Goal: Task Accomplishment & Management: Use online tool/utility

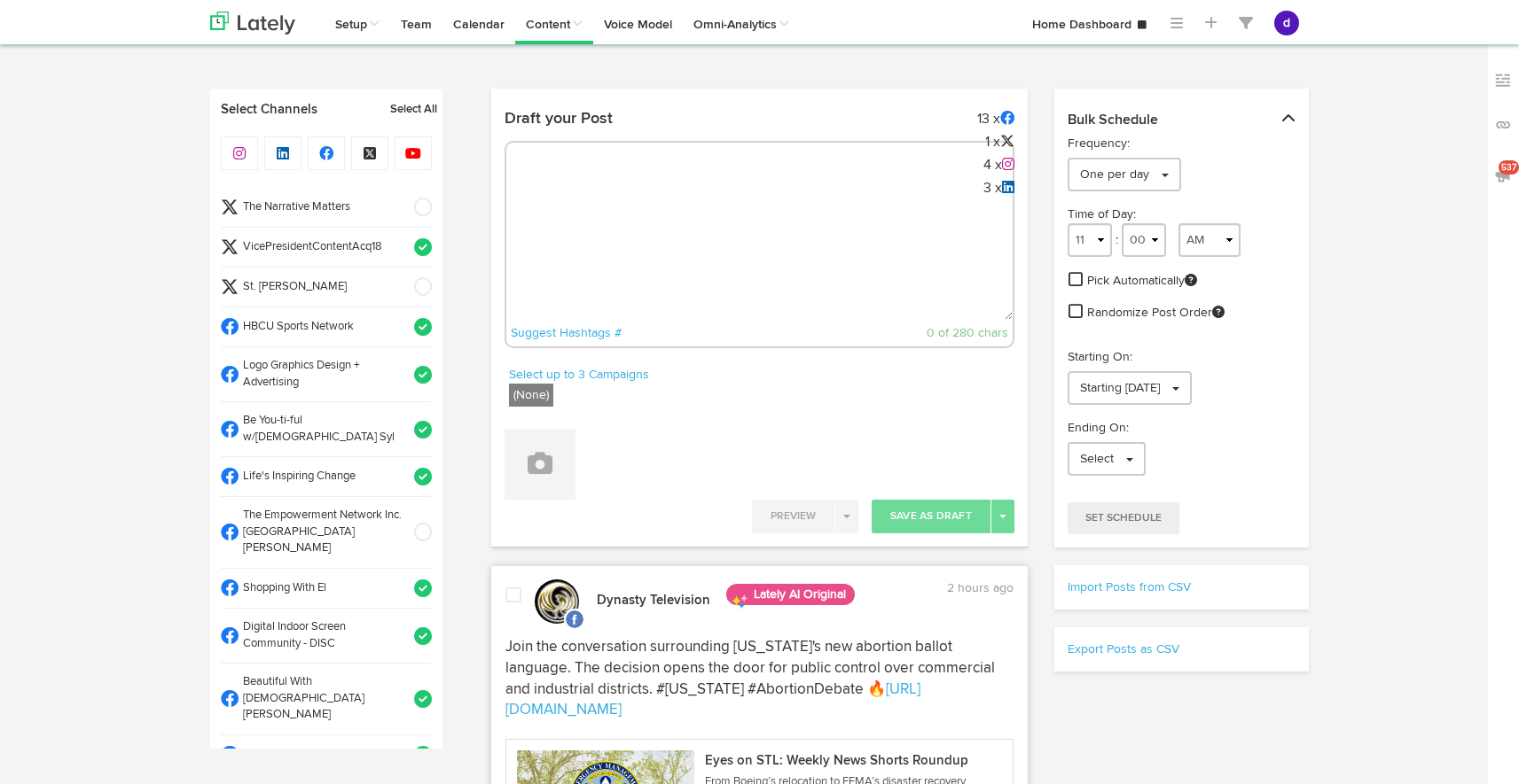
select select "10"
select select "41"
select select "11"
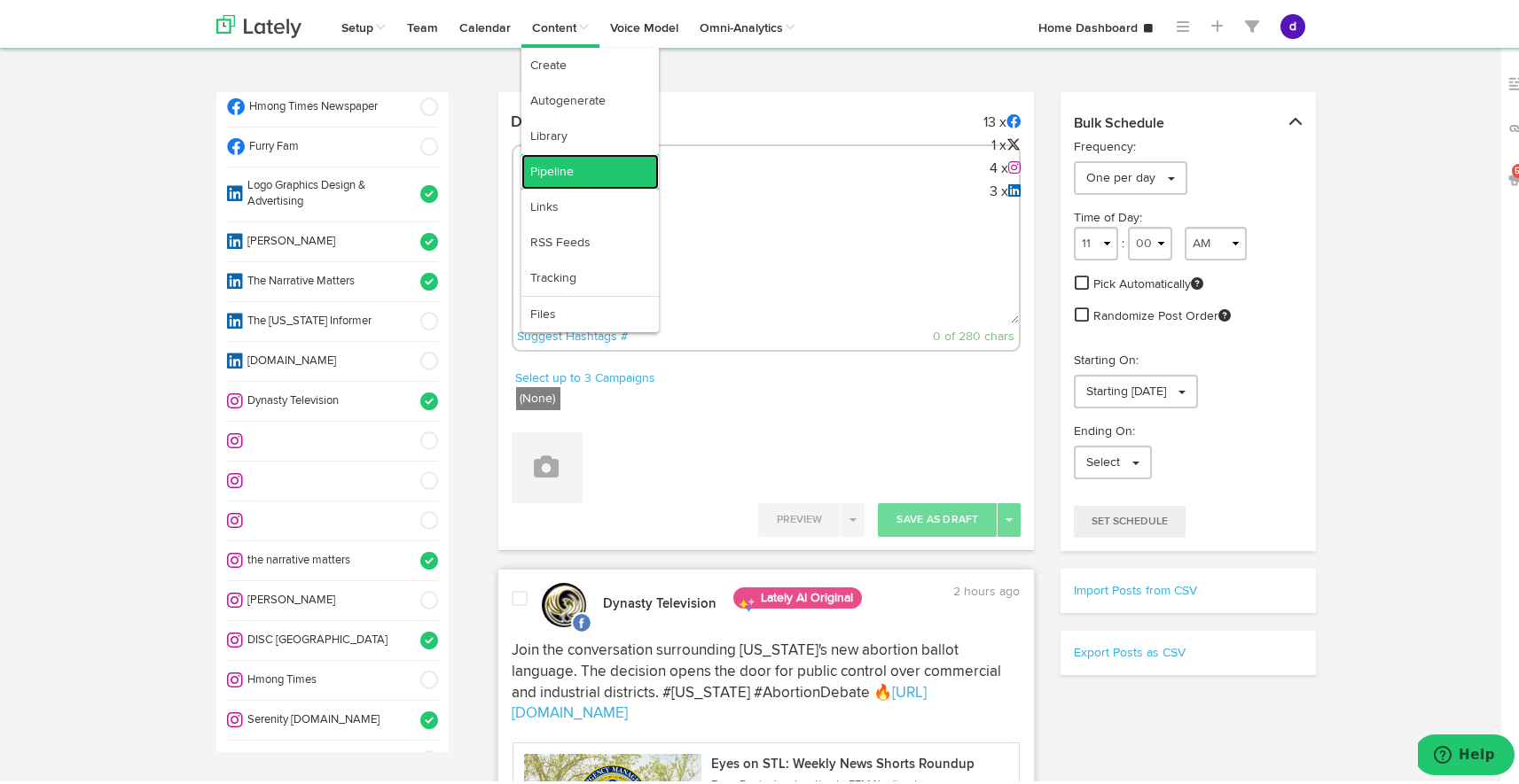
click at [588, 167] on link "Pipeline" at bounding box center [589, 168] width 137 height 36
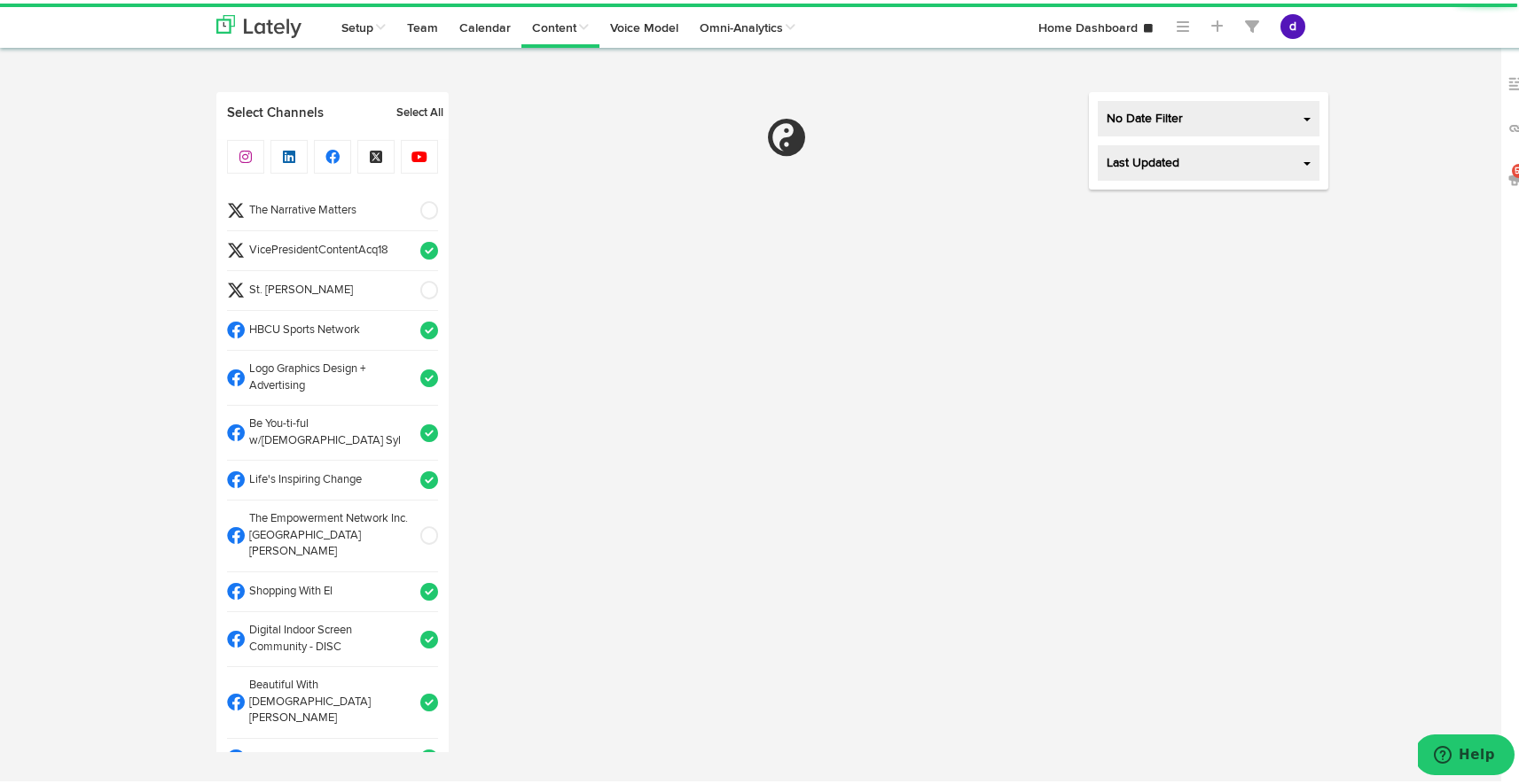
select select "11"
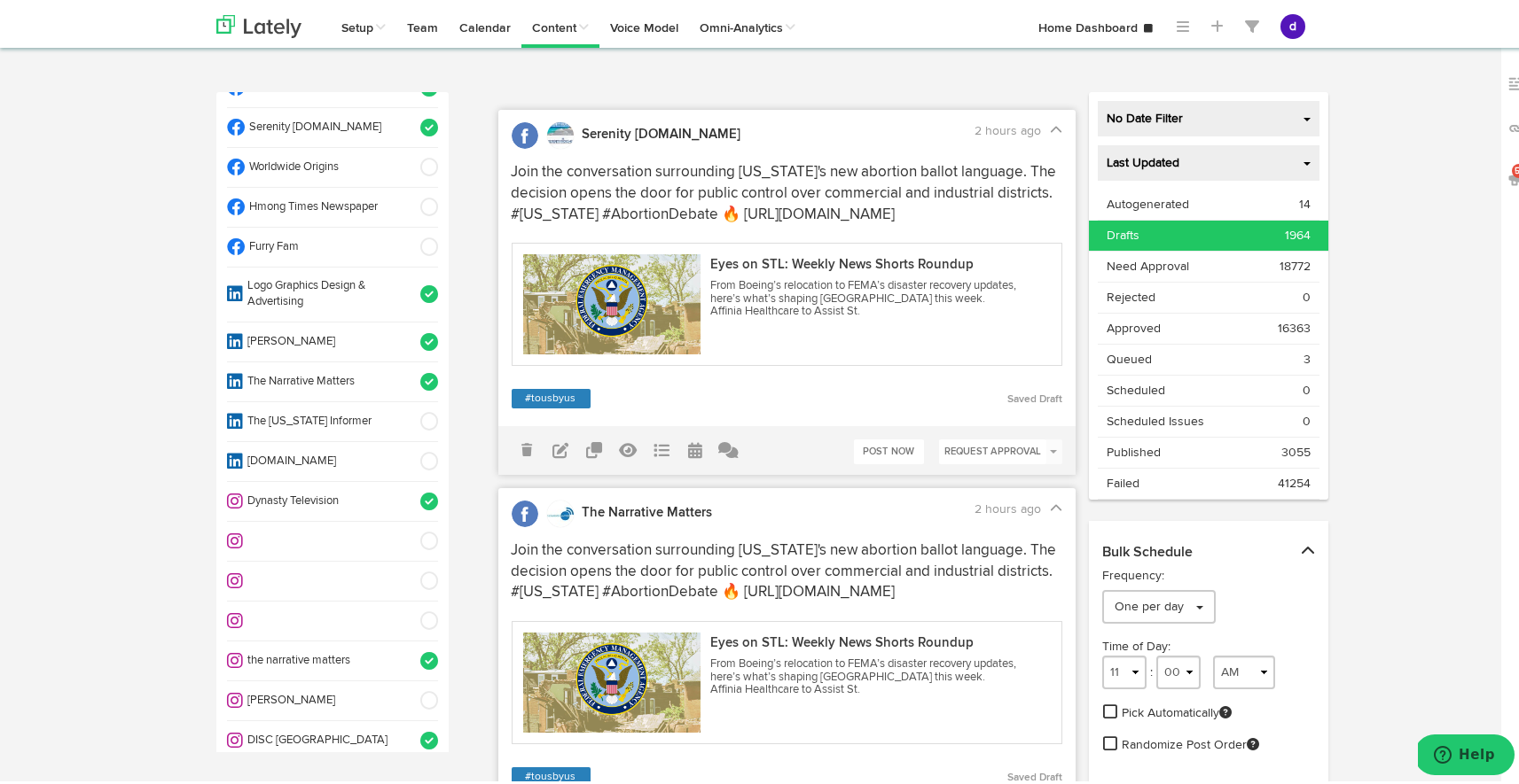
scroll to position [882, 0]
click at [412, 691] on span at bounding box center [423, 699] width 29 height 17
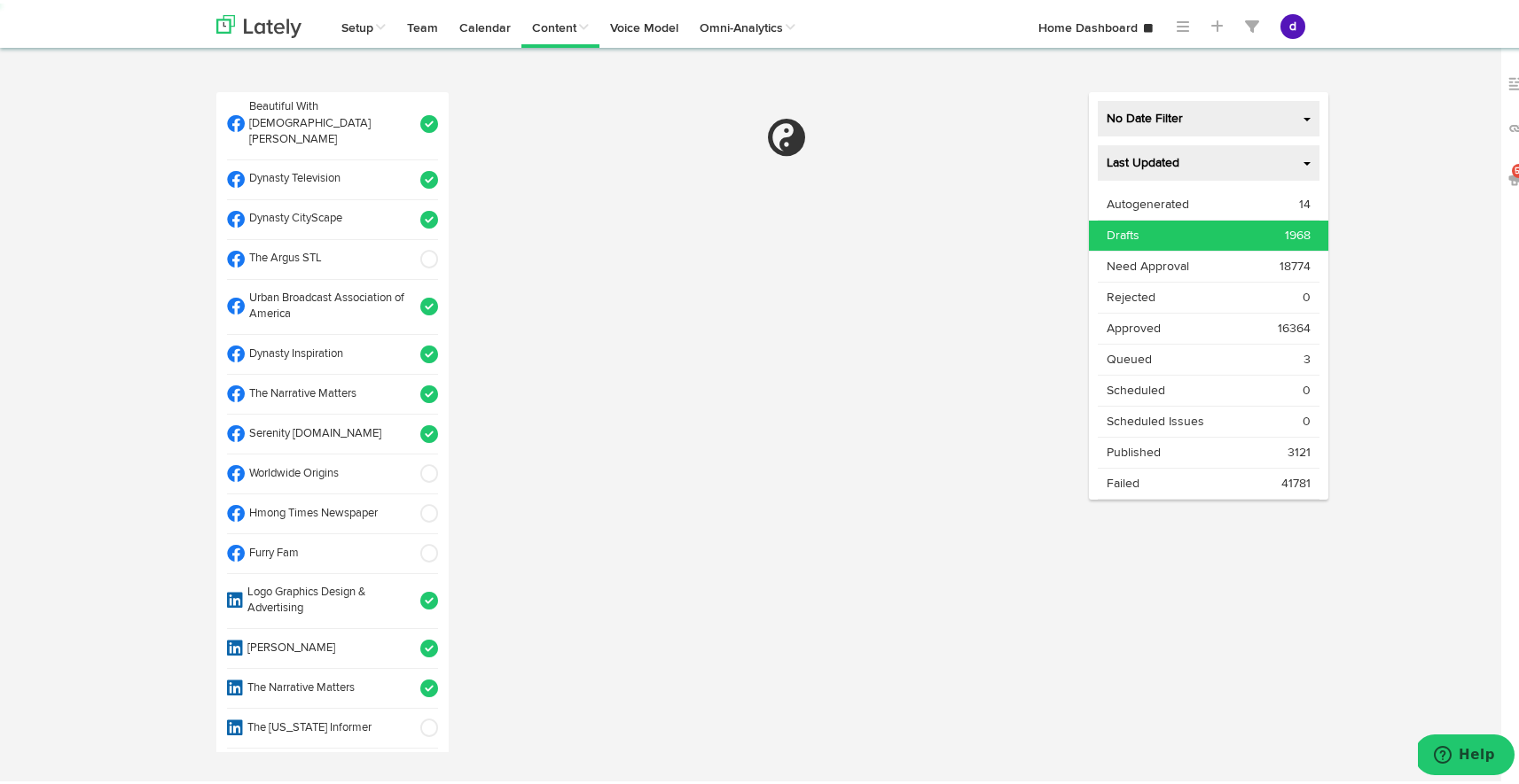
select select "11"
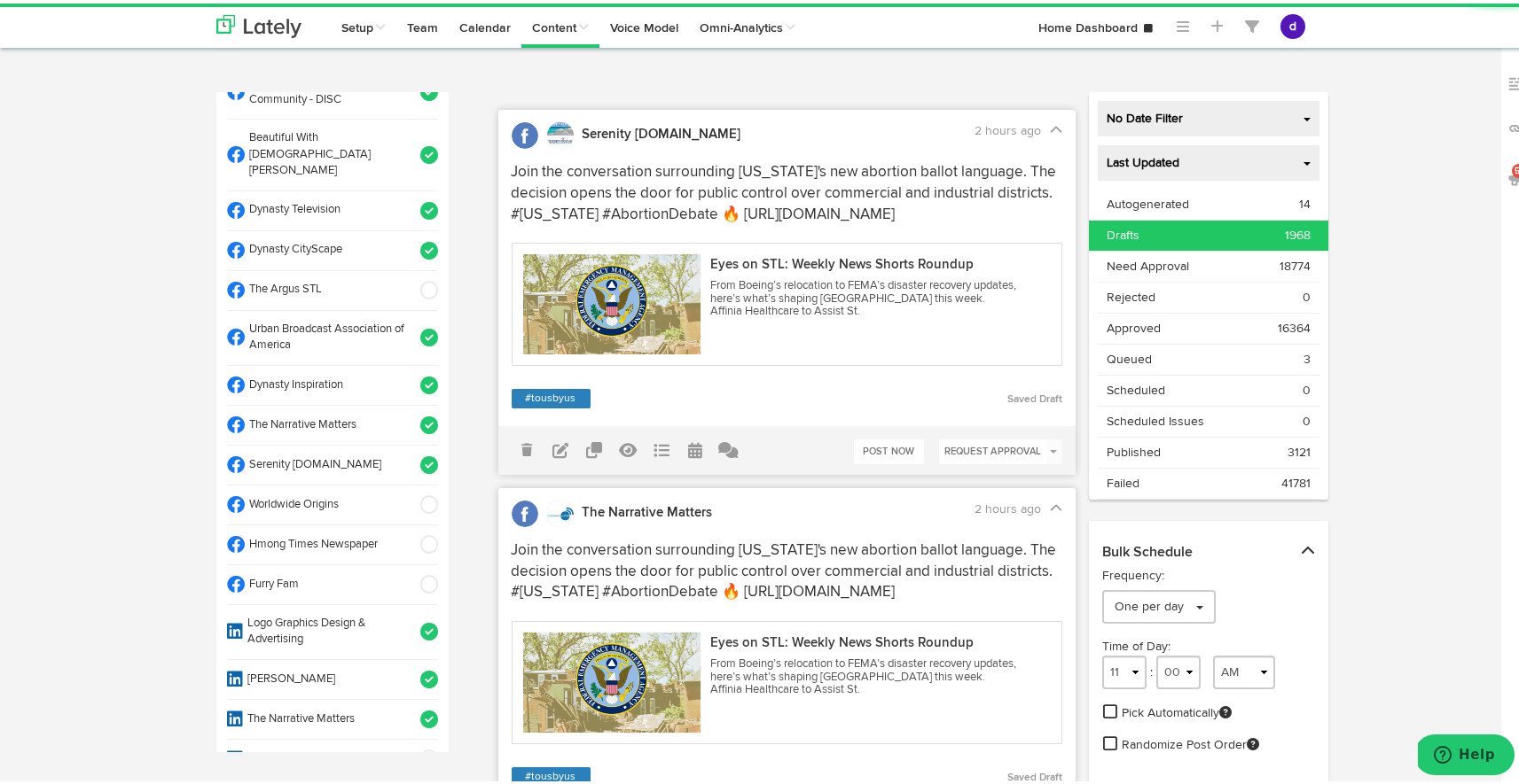
scroll to position [549, 0]
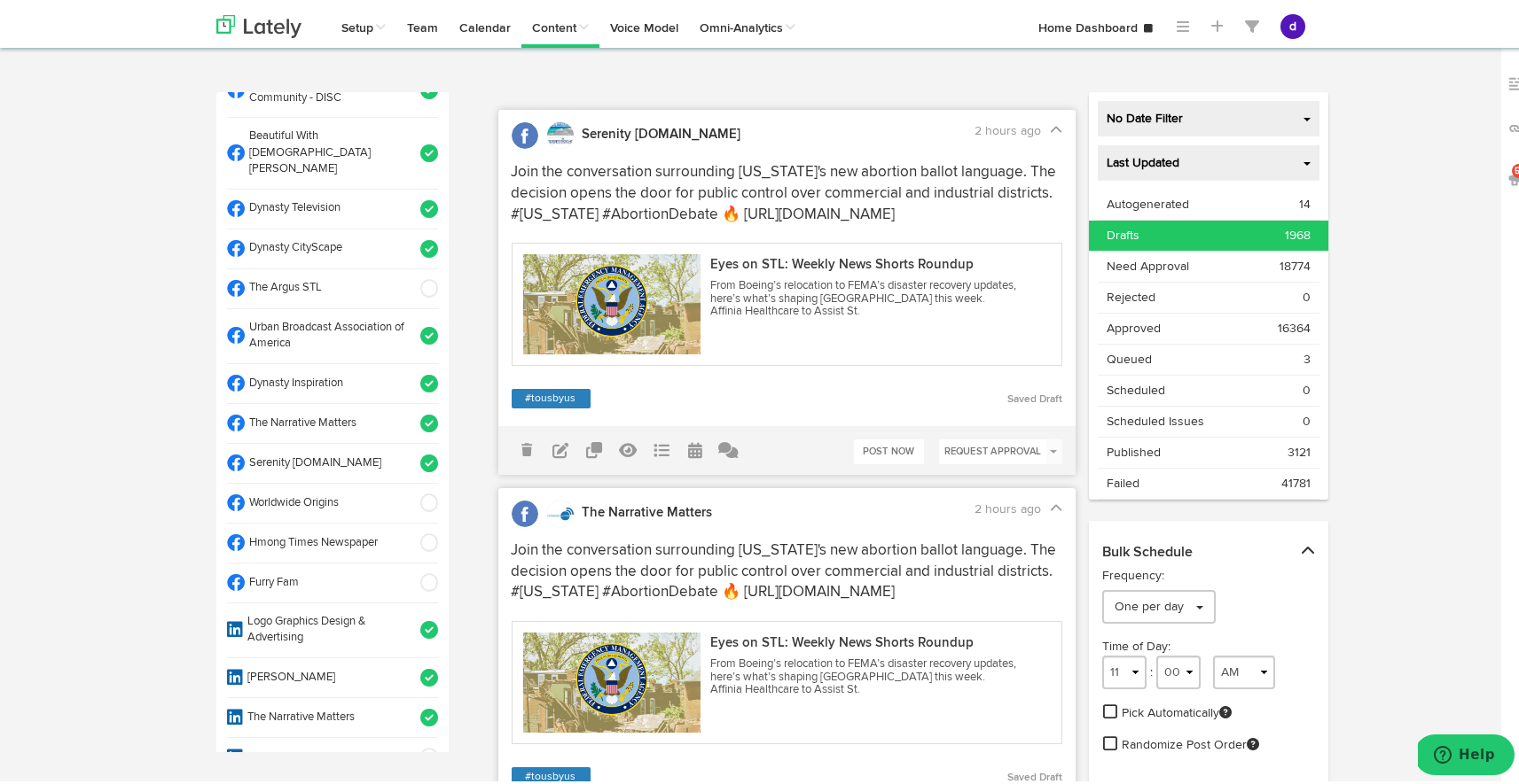
click at [408, 266] on li "The Argus STL" at bounding box center [332, 285] width 211 height 40
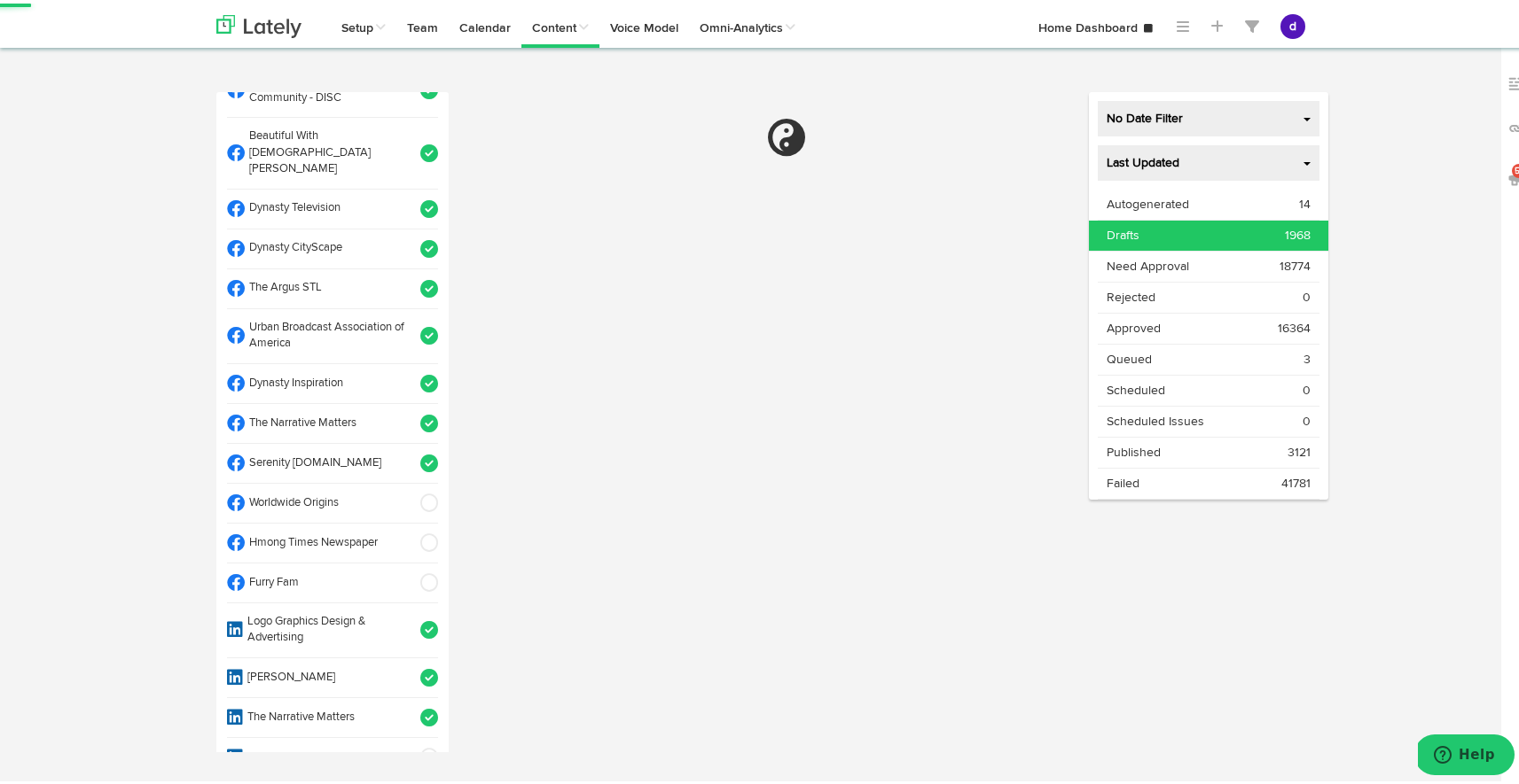
click at [586, 92] on div at bounding box center [787, 564] width 578 height 951
select select "11"
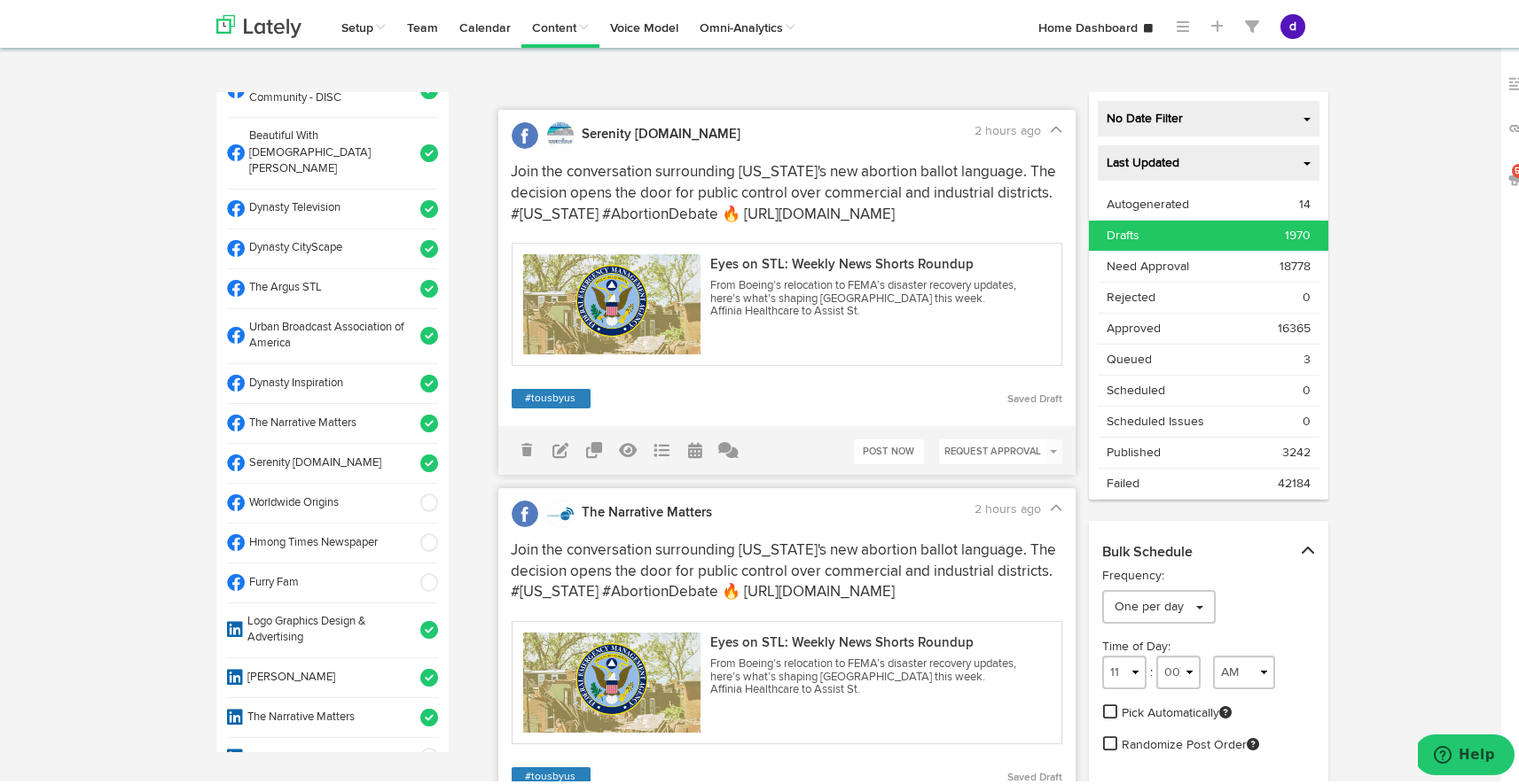
click at [1226, 230] on div "Drafts 1970" at bounding box center [1209, 232] width 204 height 17
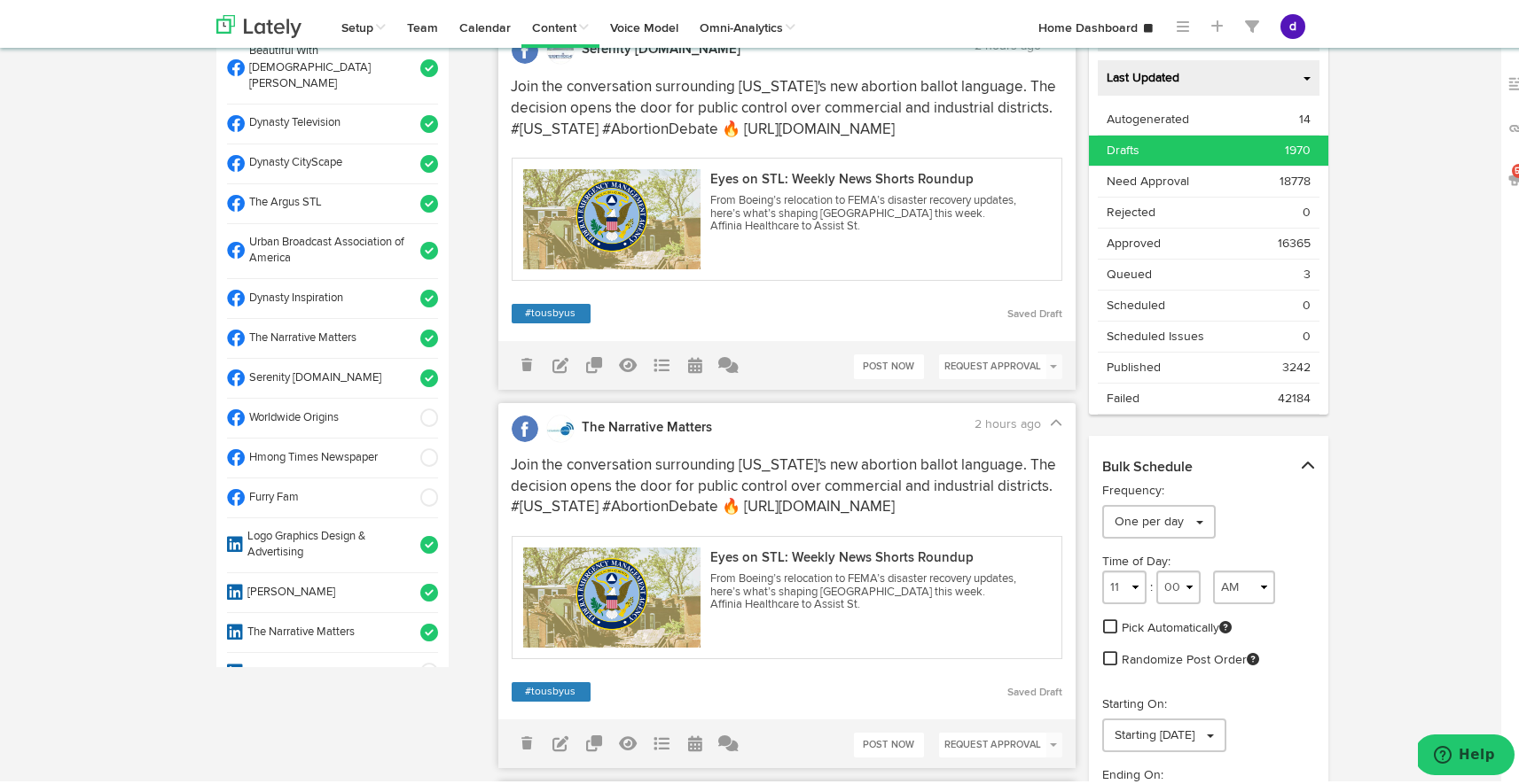
click at [1226, 230] on ul "Autogenerated 14 Drafts 1970 0" at bounding box center [1209, 256] width 239 height 310
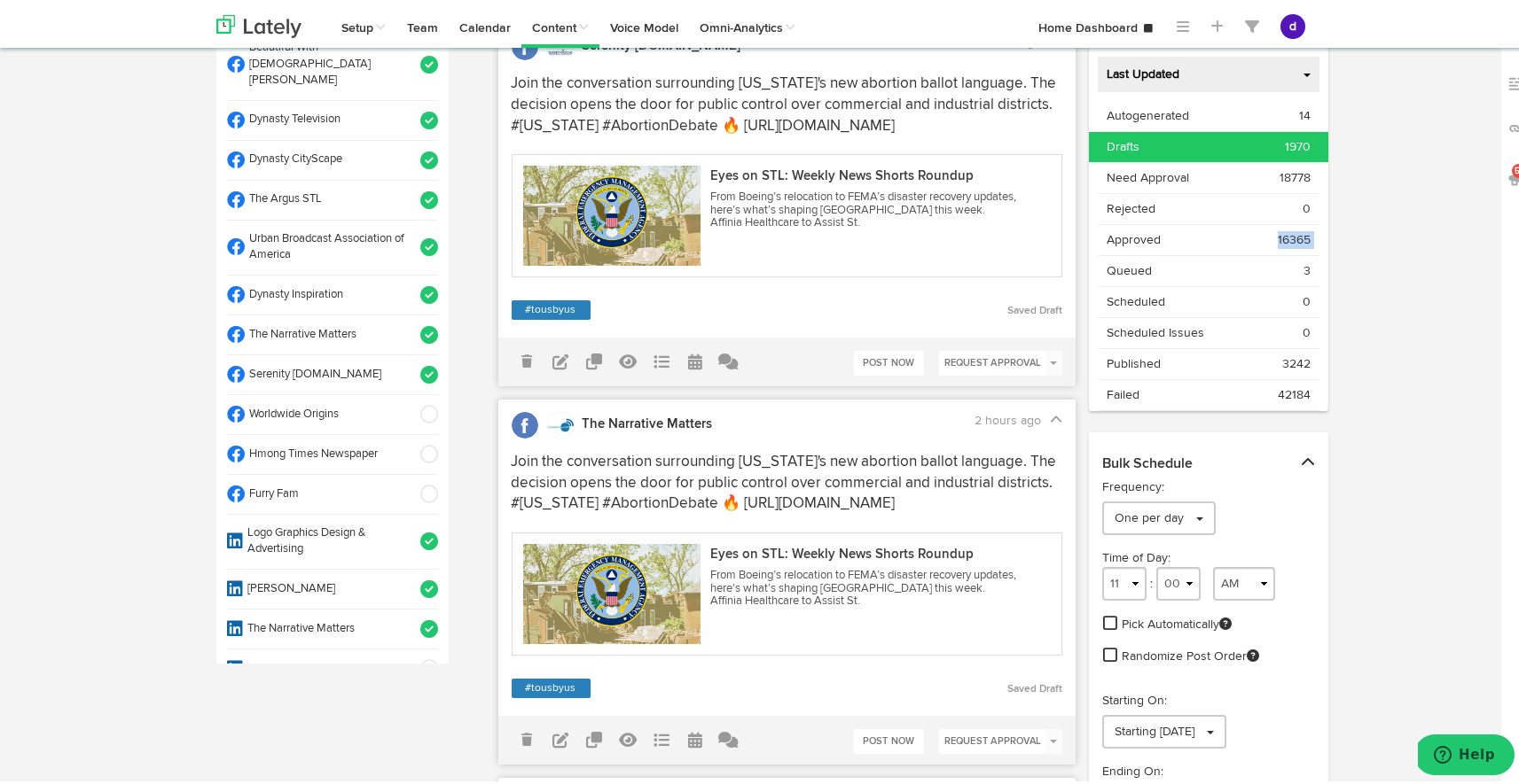
click at [1226, 230] on div "Approved 16365" at bounding box center [1209, 236] width 204 height 17
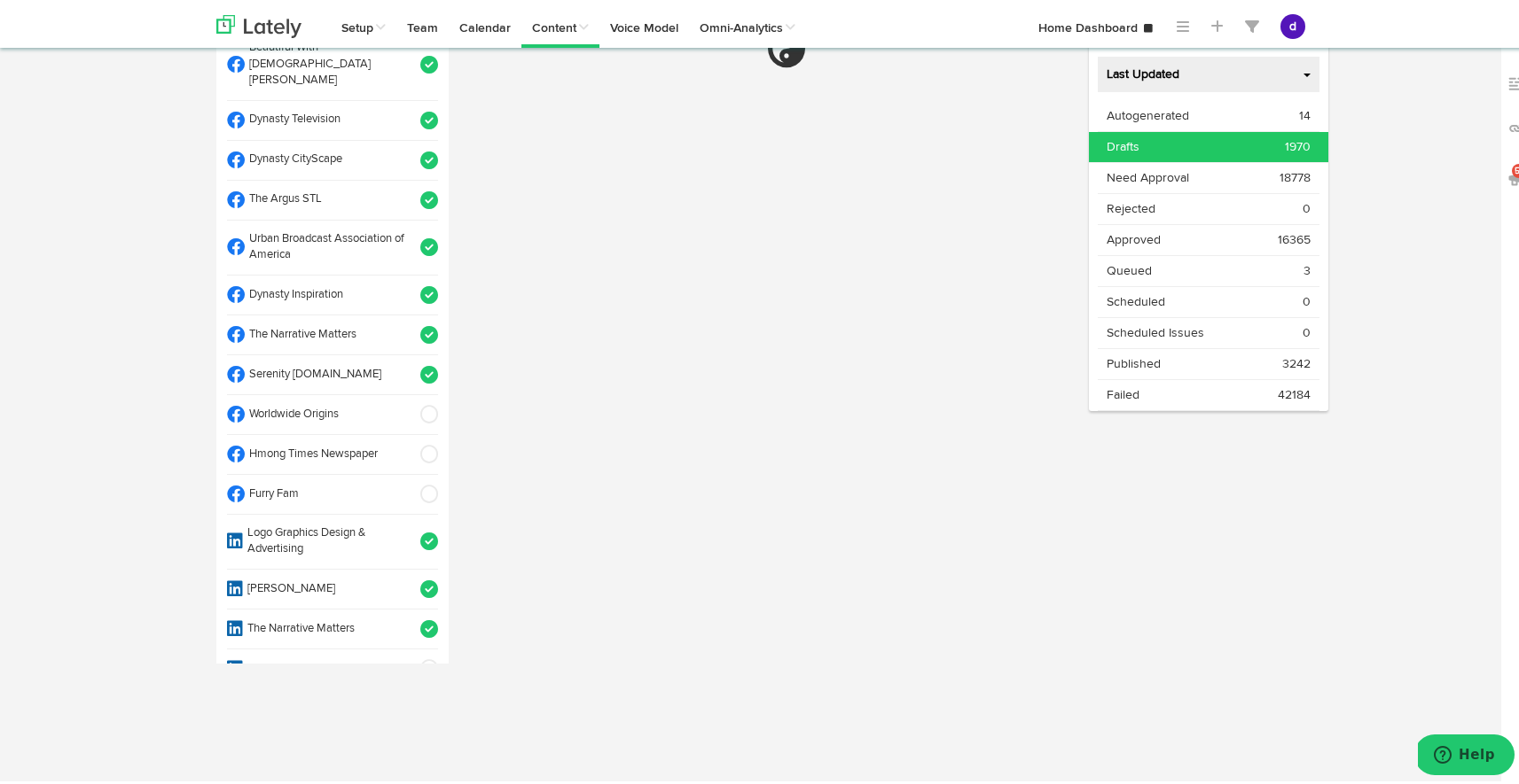
click at [1187, 148] on div "Drafts 1970" at bounding box center [1209, 143] width 204 height 17
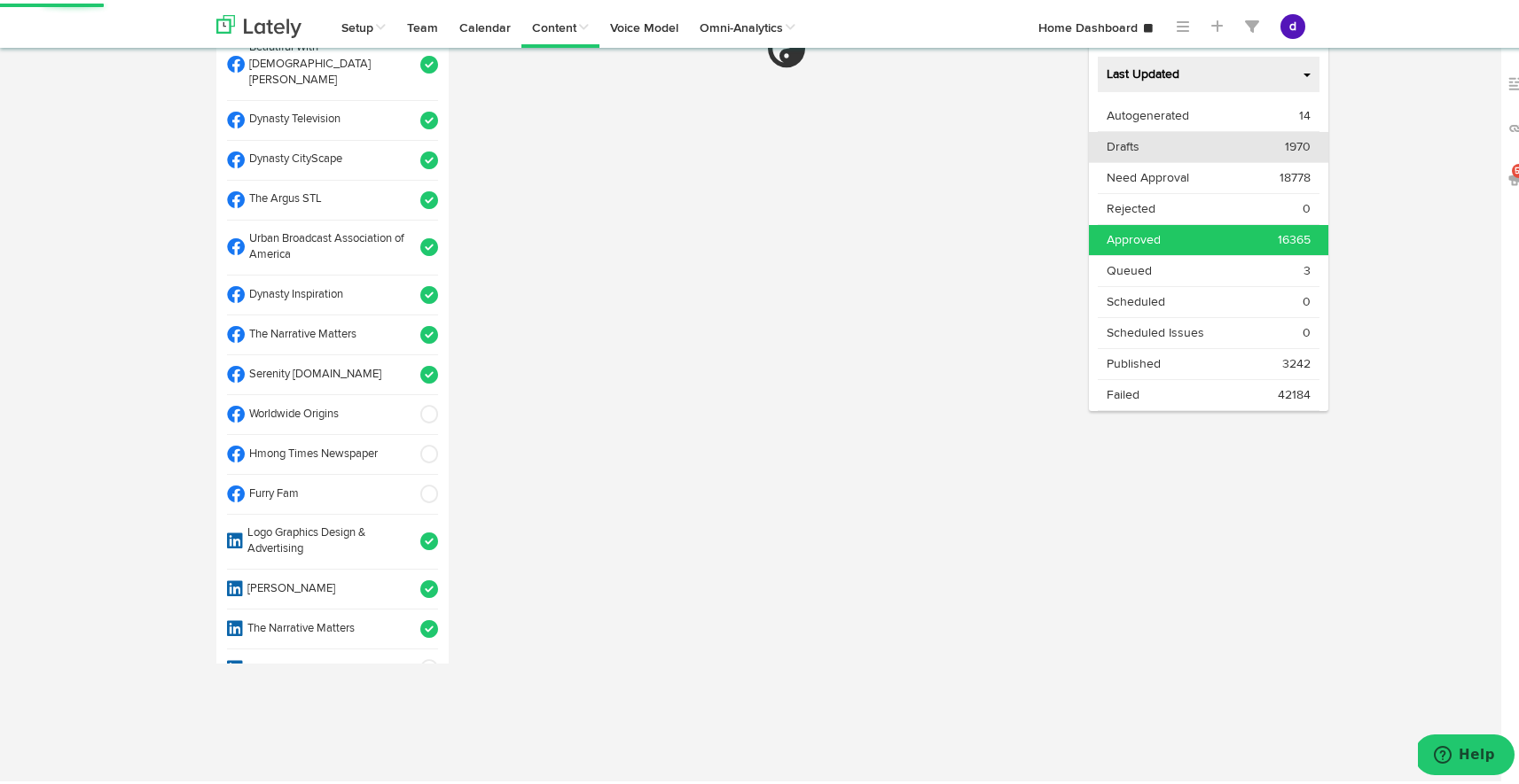
click at [1176, 139] on div "Drafts 1970" at bounding box center [1209, 143] width 204 height 17
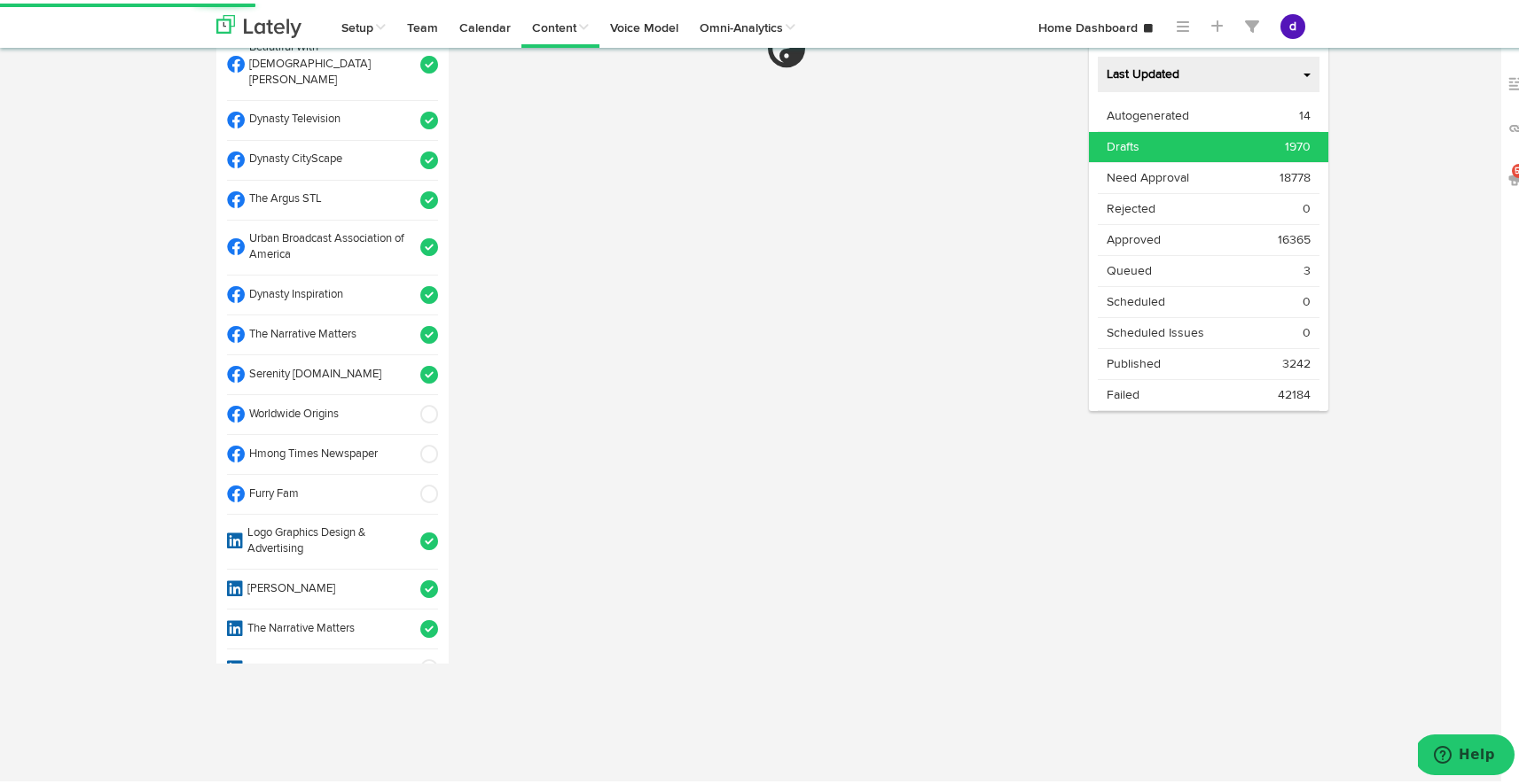
select select "11"
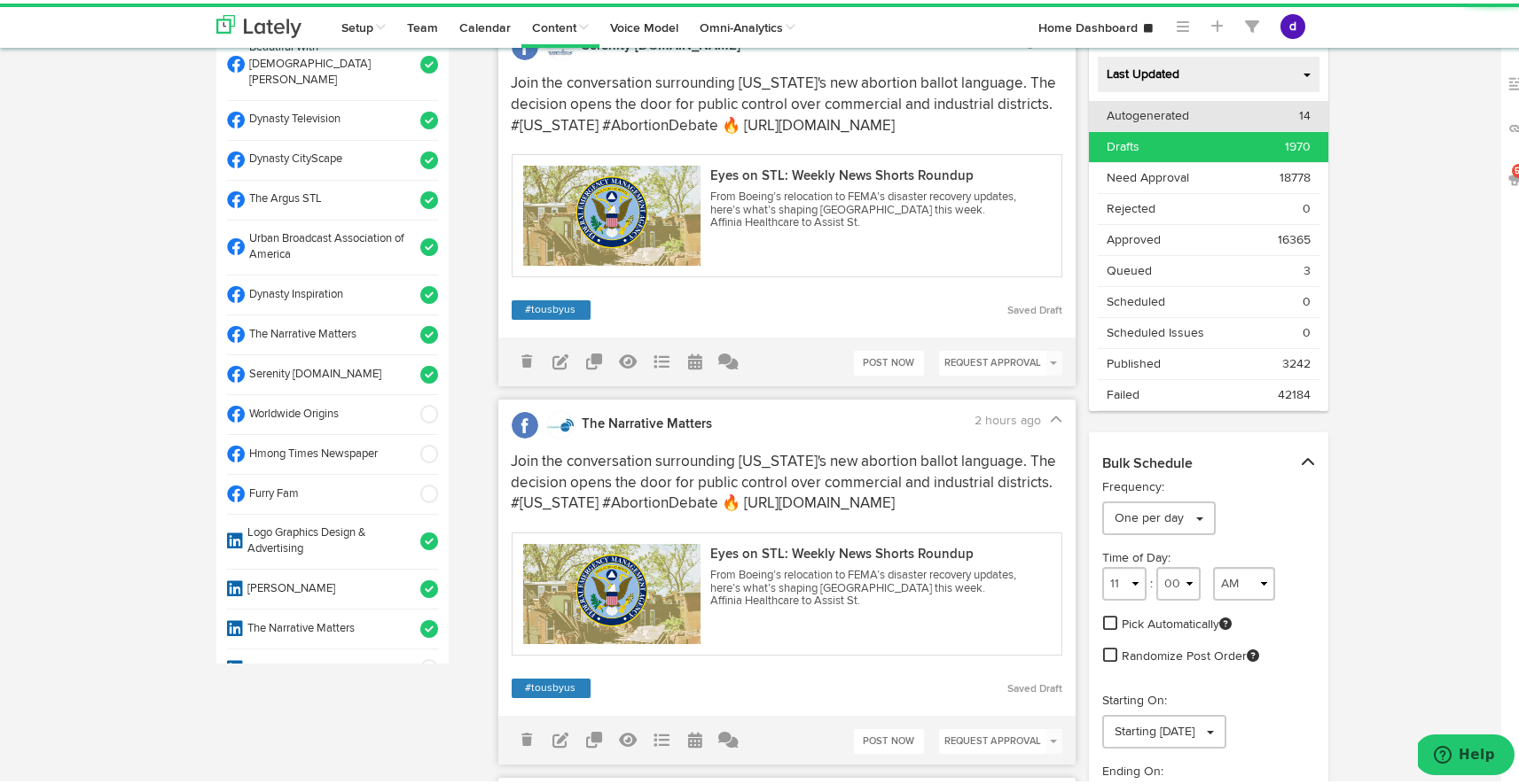
click at [1178, 113] on span "Autogenerated" at bounding box center [1148, 112] width 83 height 17
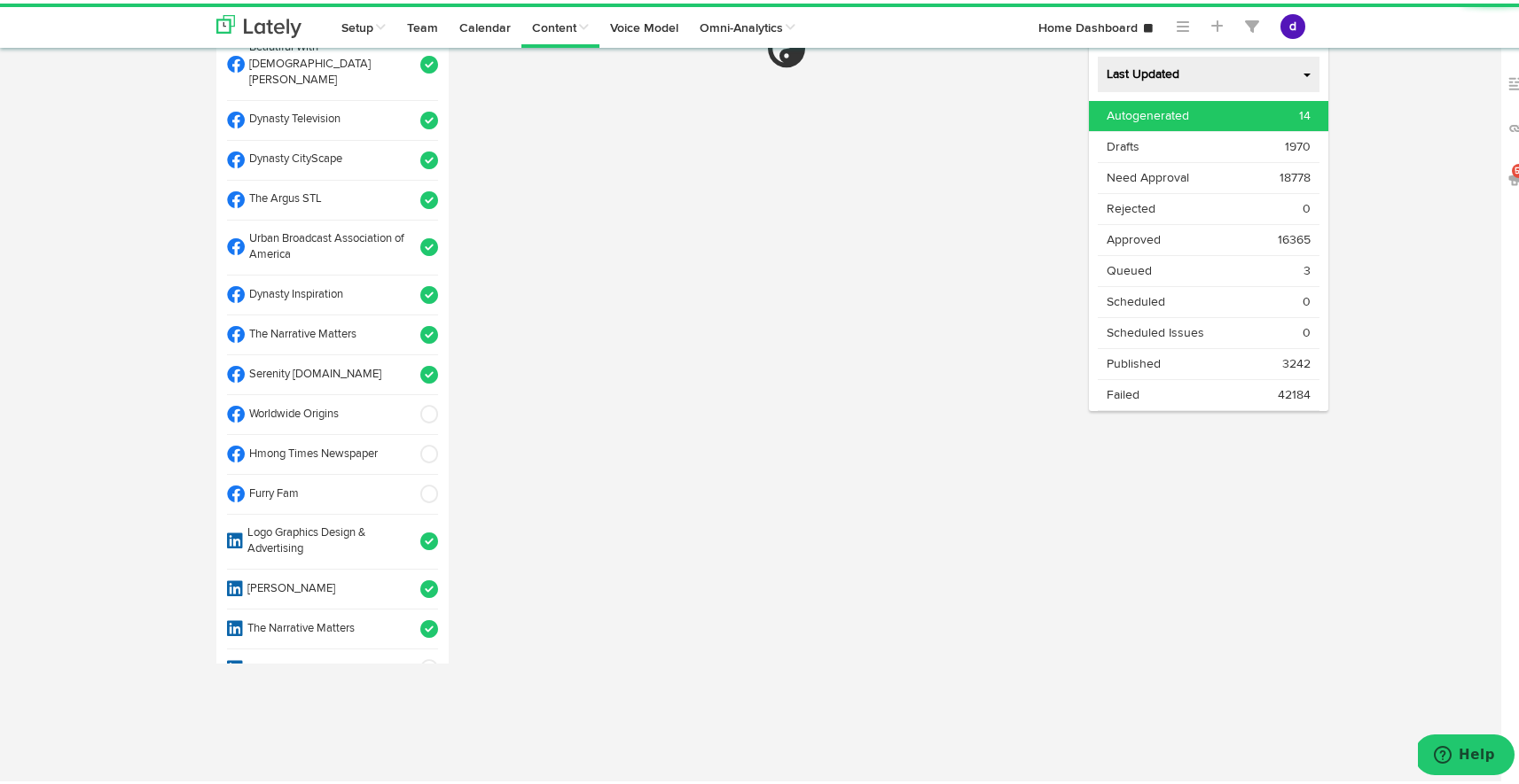
select select "11"
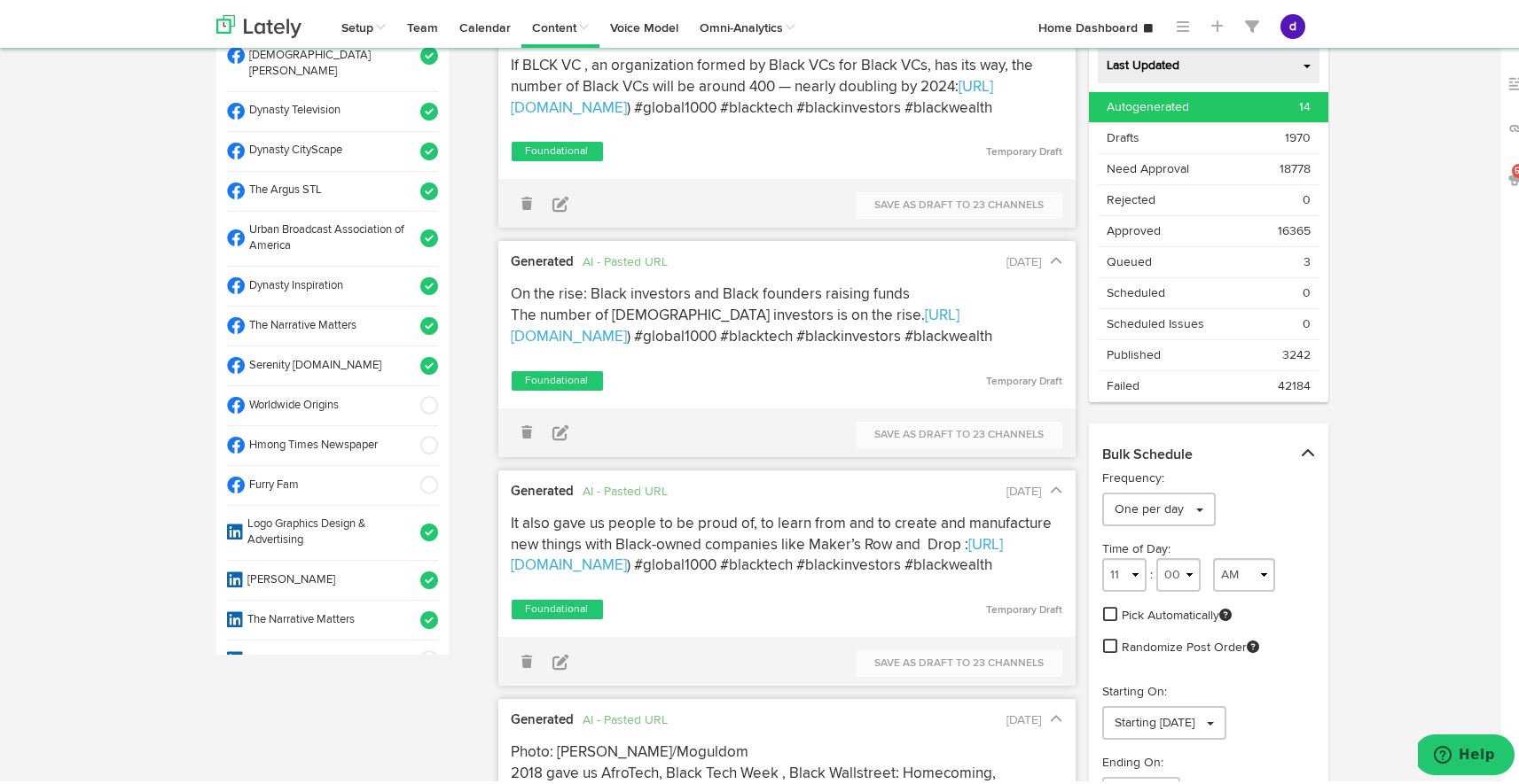
scroll to position [95, 0]
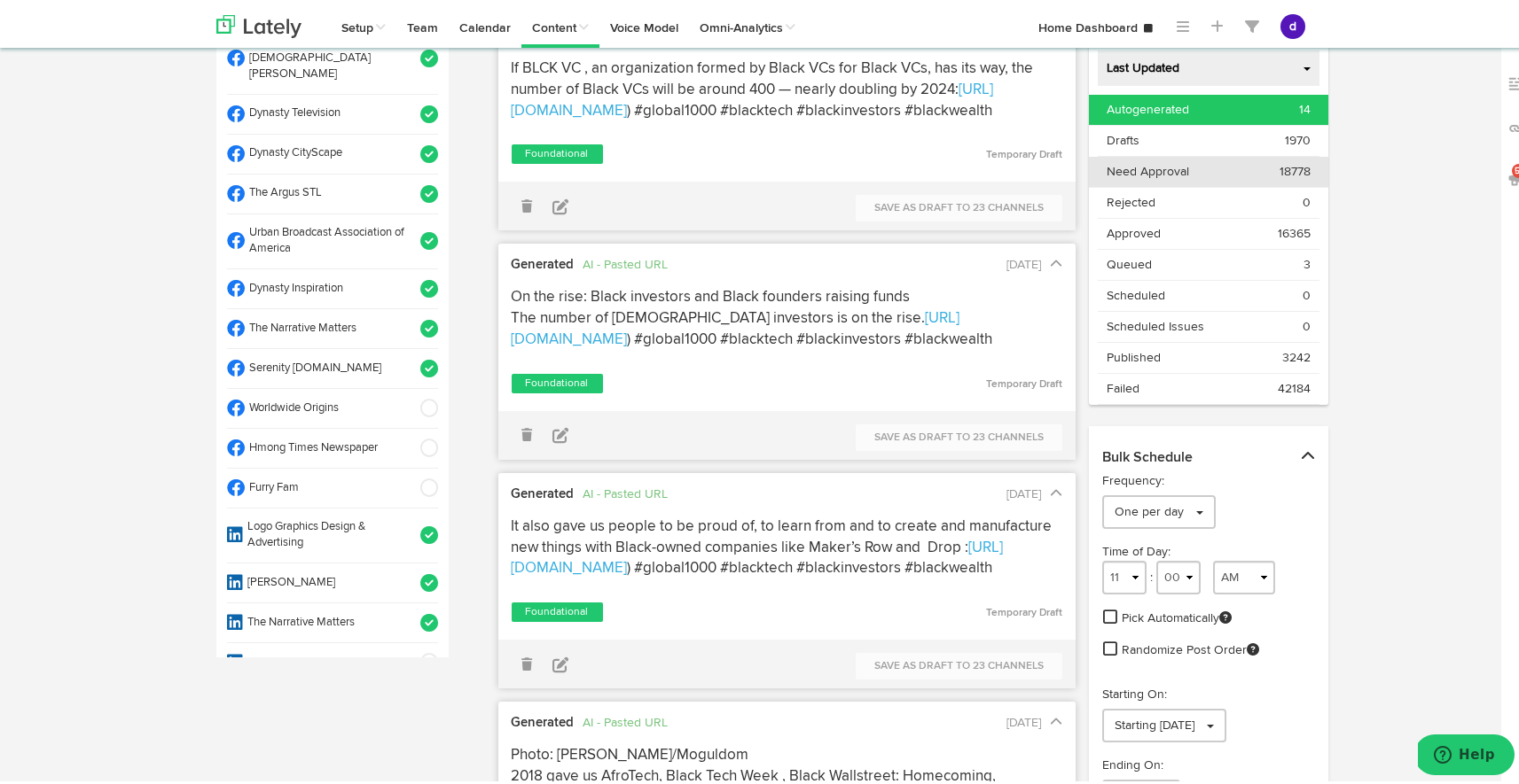
click at [1152, 163] on span "Need Approval" at bounding box center [1148, 167] width 83 height 17
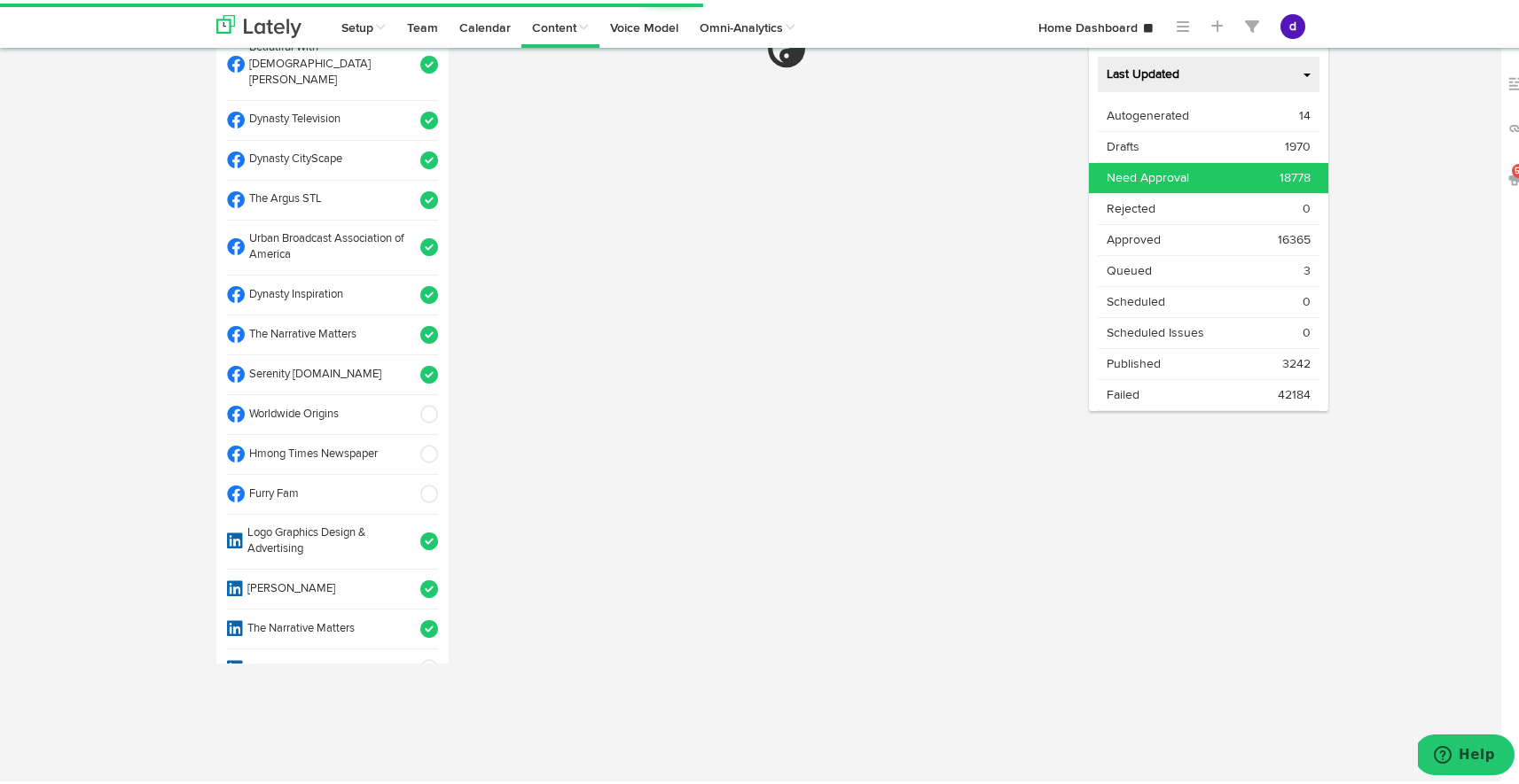
select select "11"
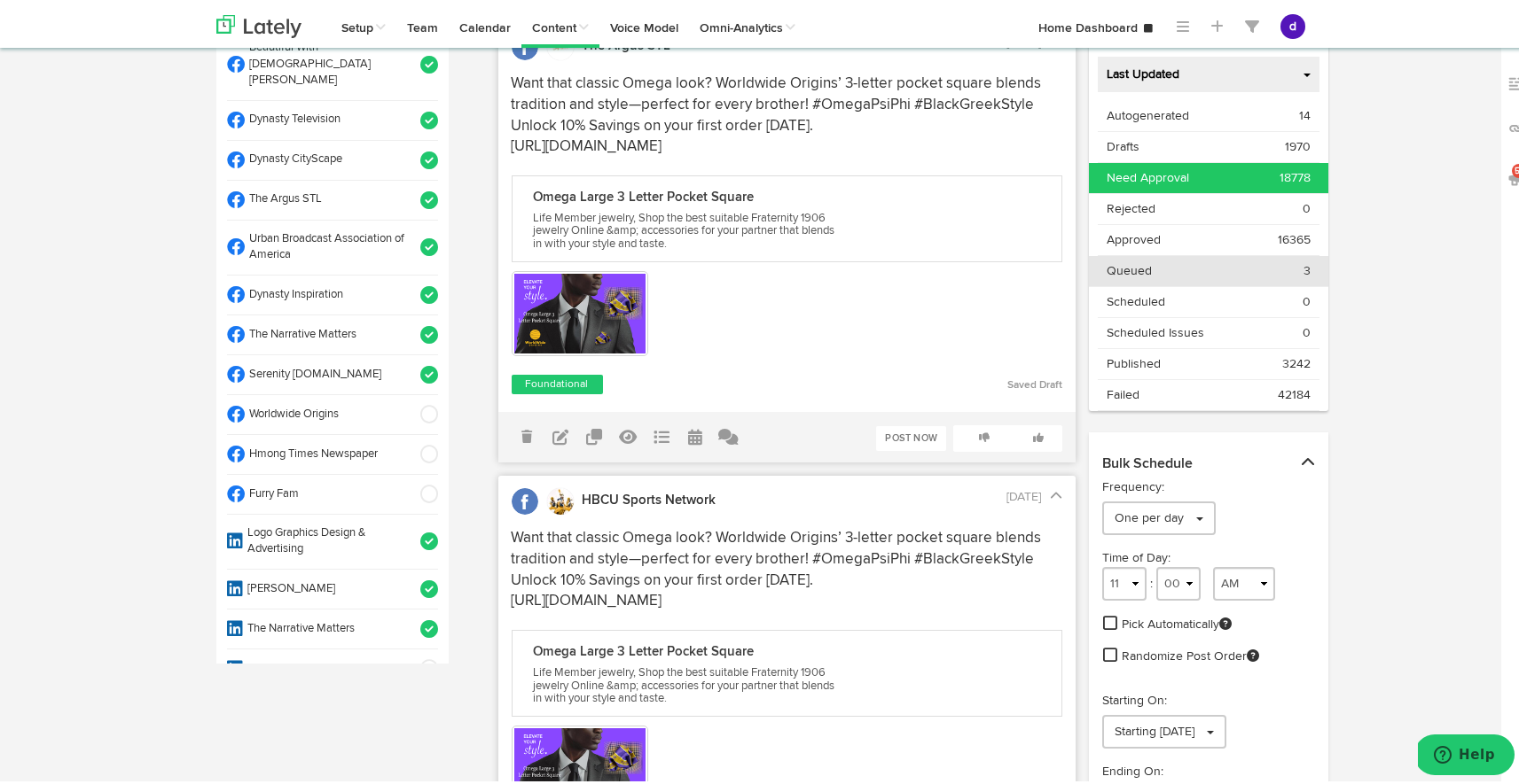
click at [1159, 267] on div "Queued 3" at bounding box center [1209, 267] width 204 height 17
select select "11"
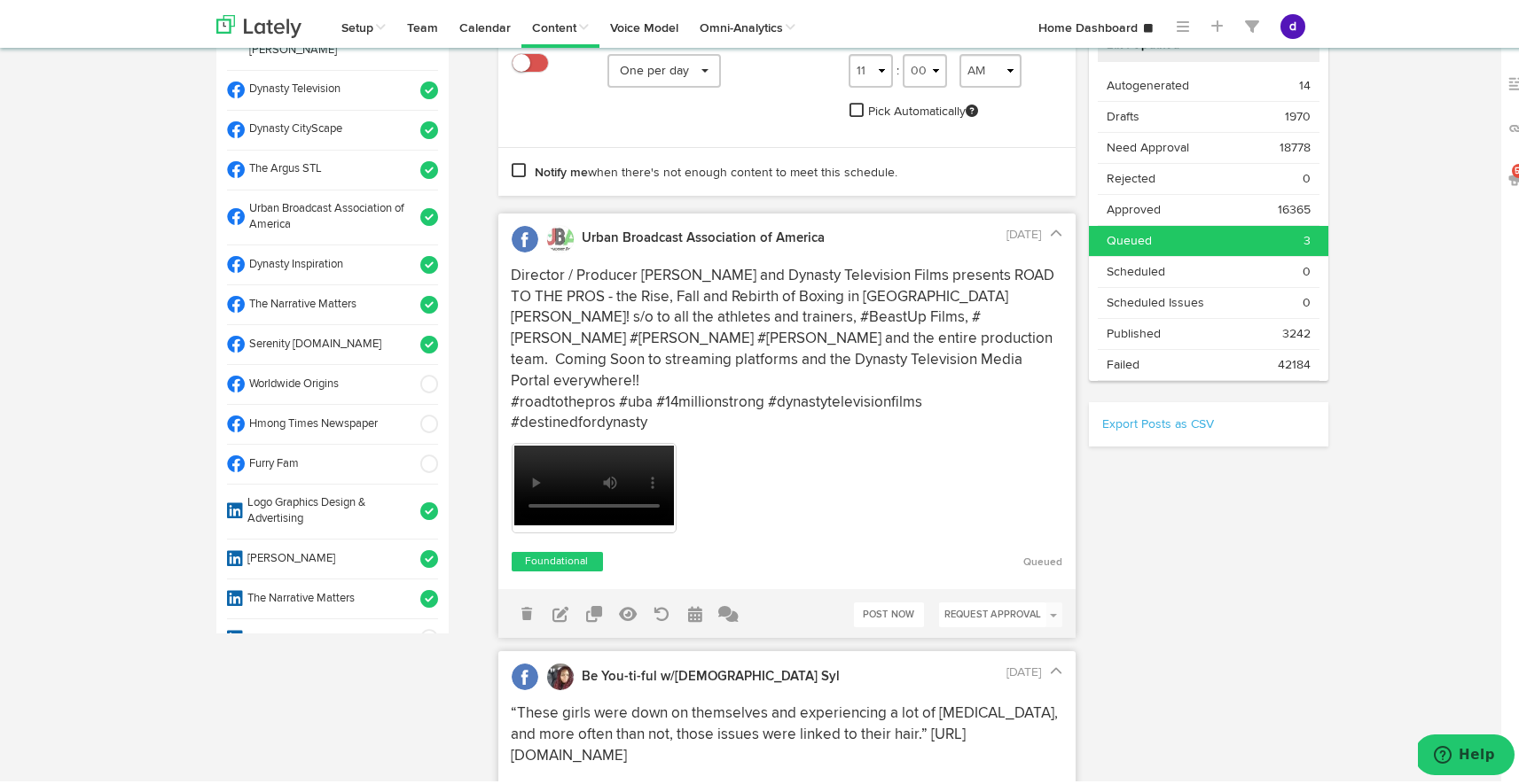
scroll to position [117, 0]
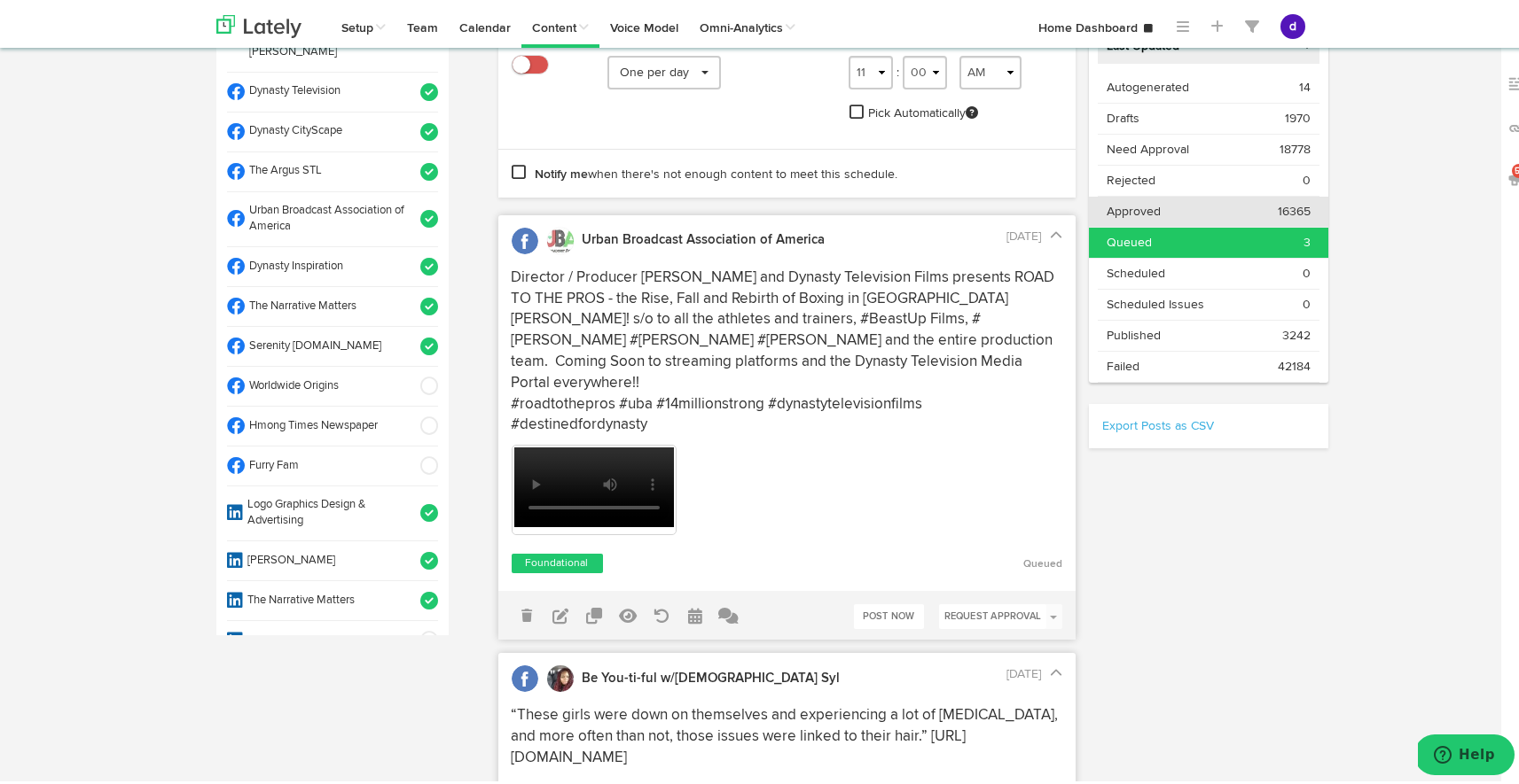
click at [1294, 198] on li "Approved 16365" at bounding box center [1209, 209] width 239 height 31
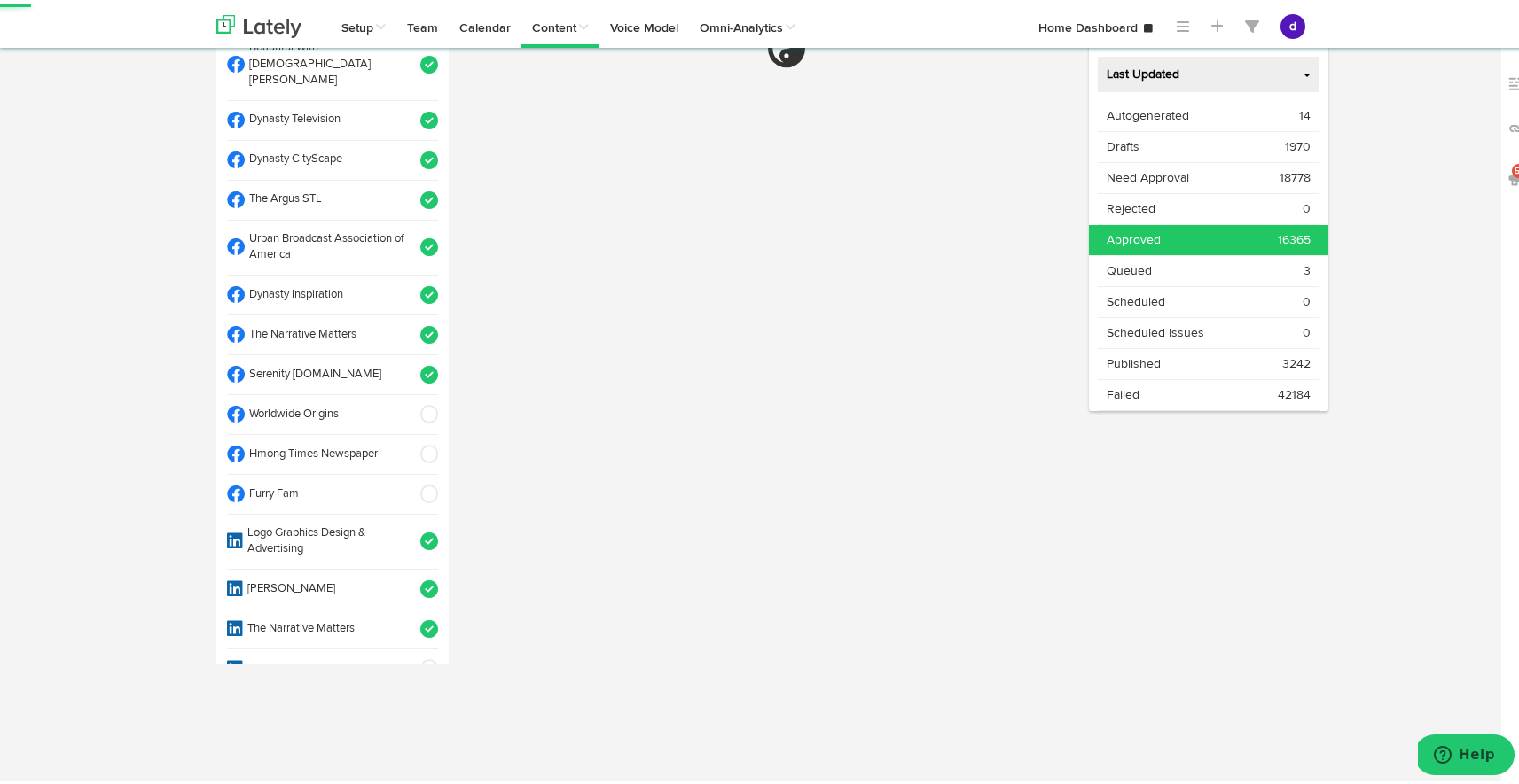
click at [1300, 226] on li "Approved 16365" at bounding box center [1209, 237] width 239 height 31
select select "11"
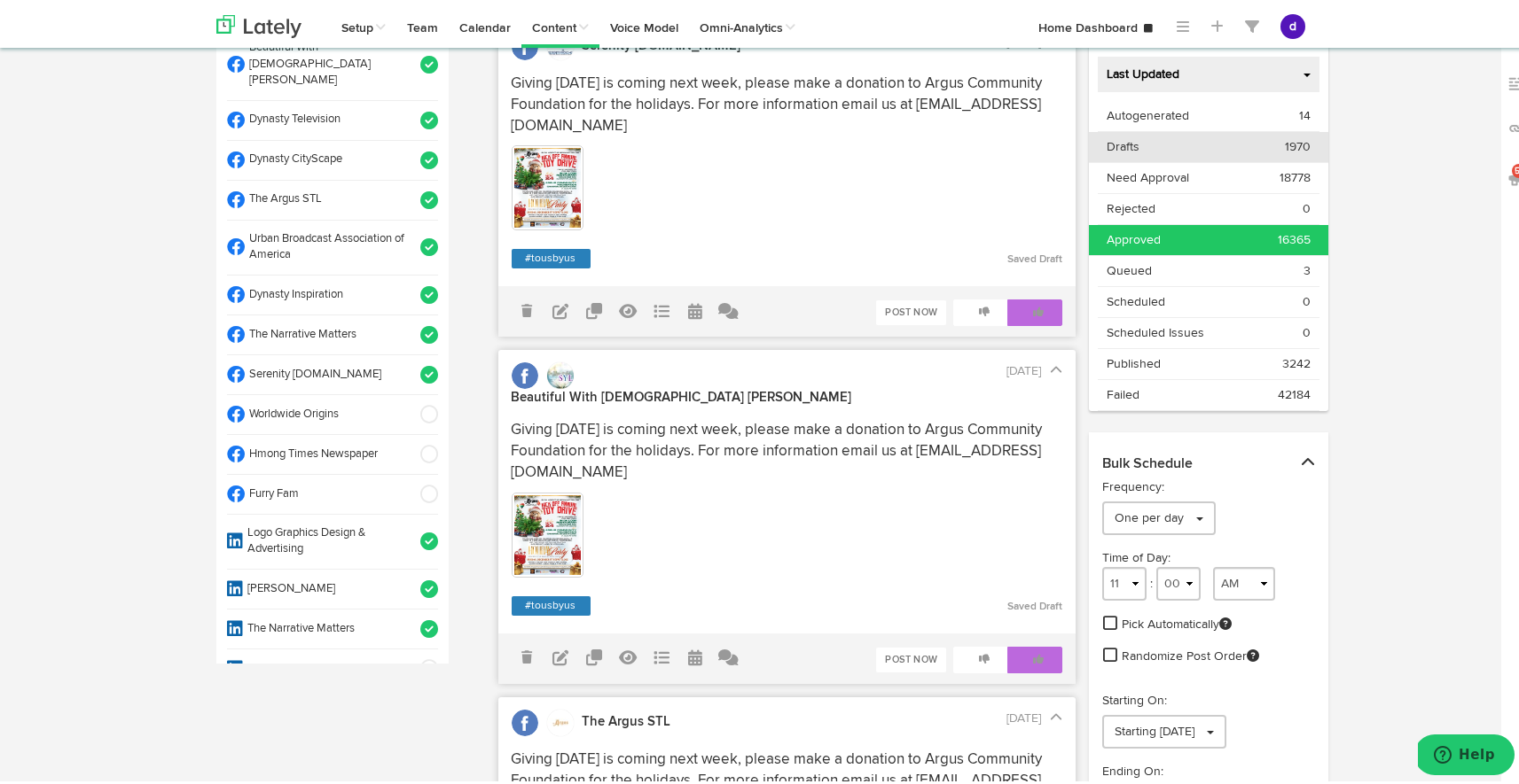
click at [1289, 150] on span "1970" at bounding box center [1298, 143] width 26 height 17
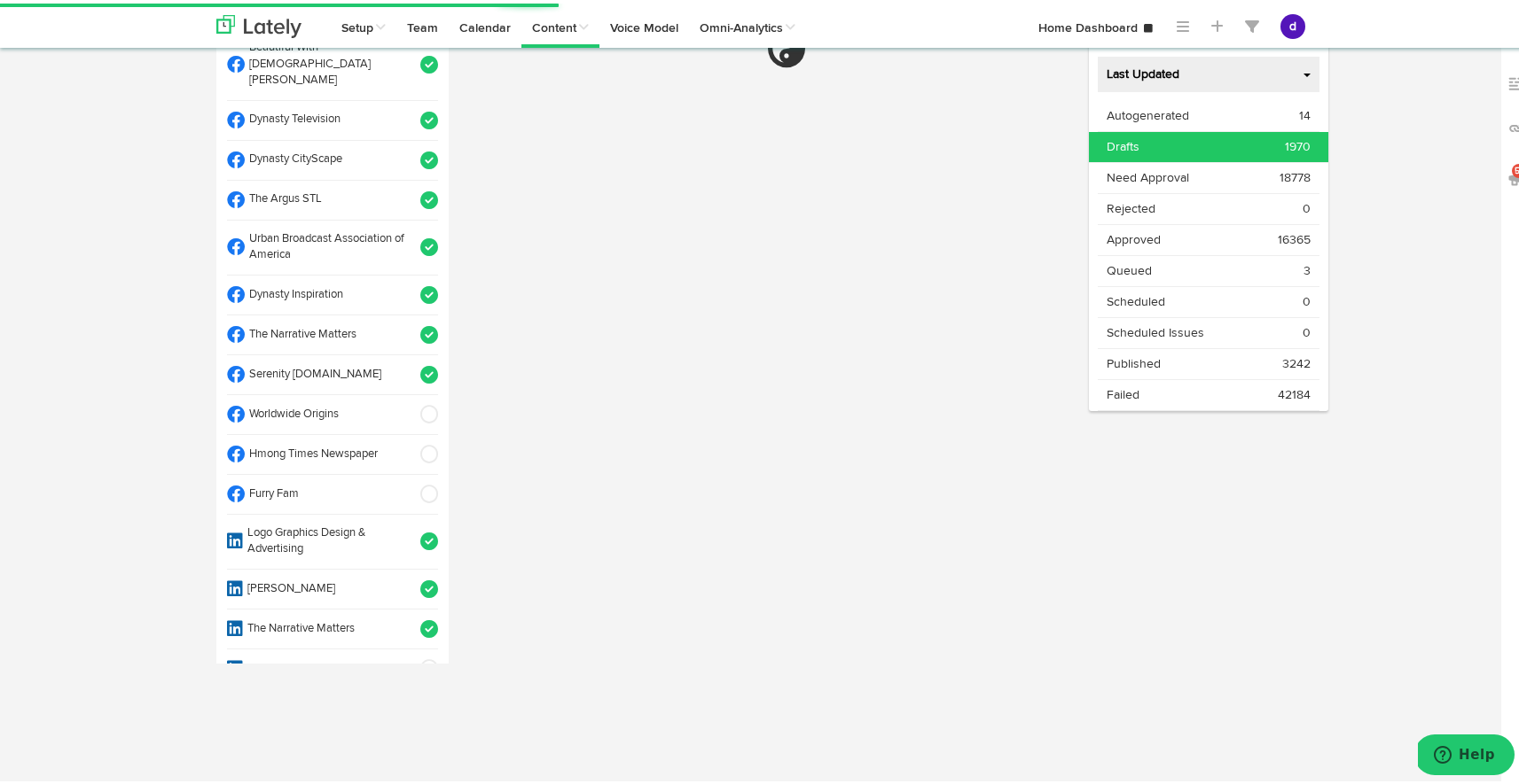
select select "11"
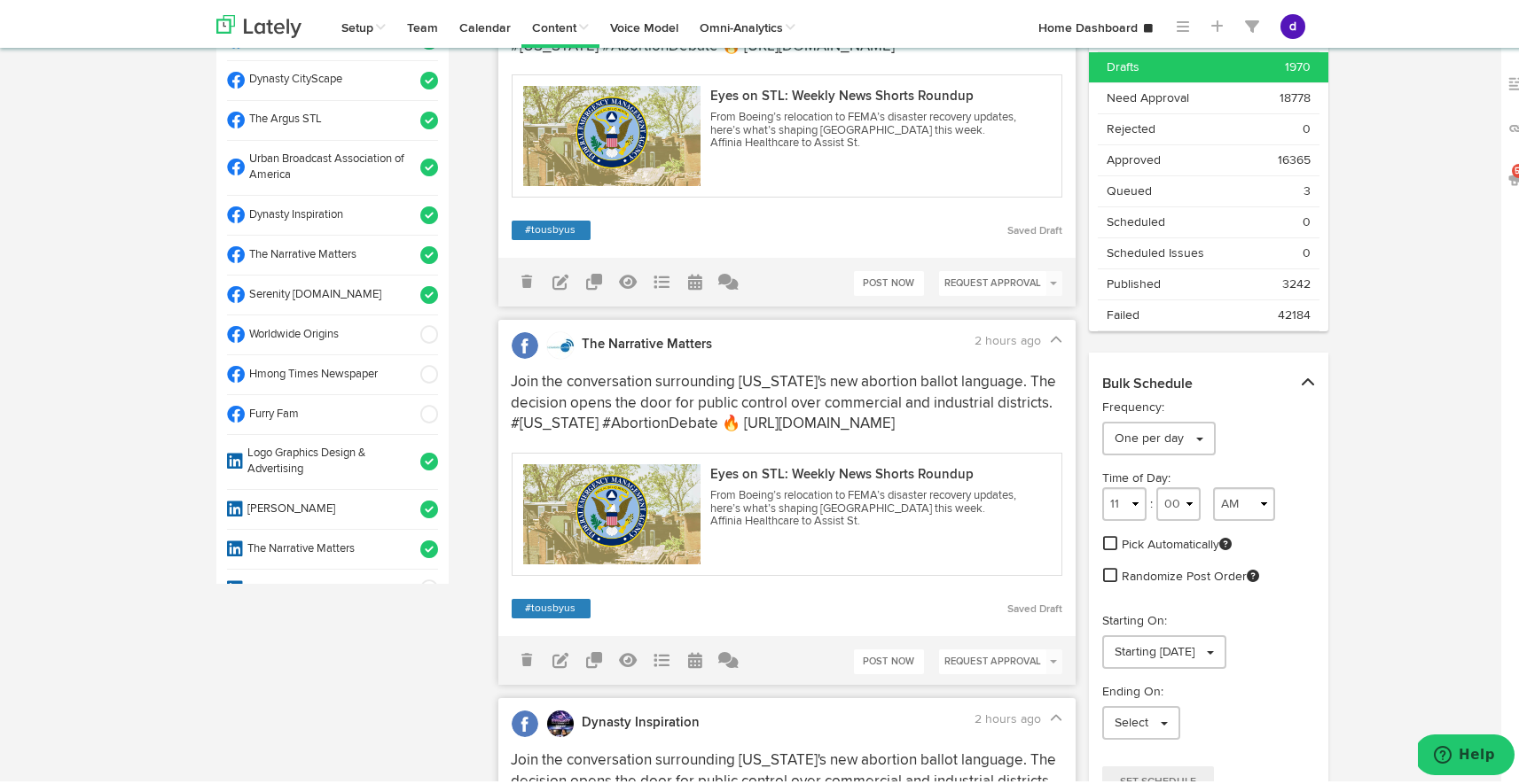
scroll to position [0, 0]
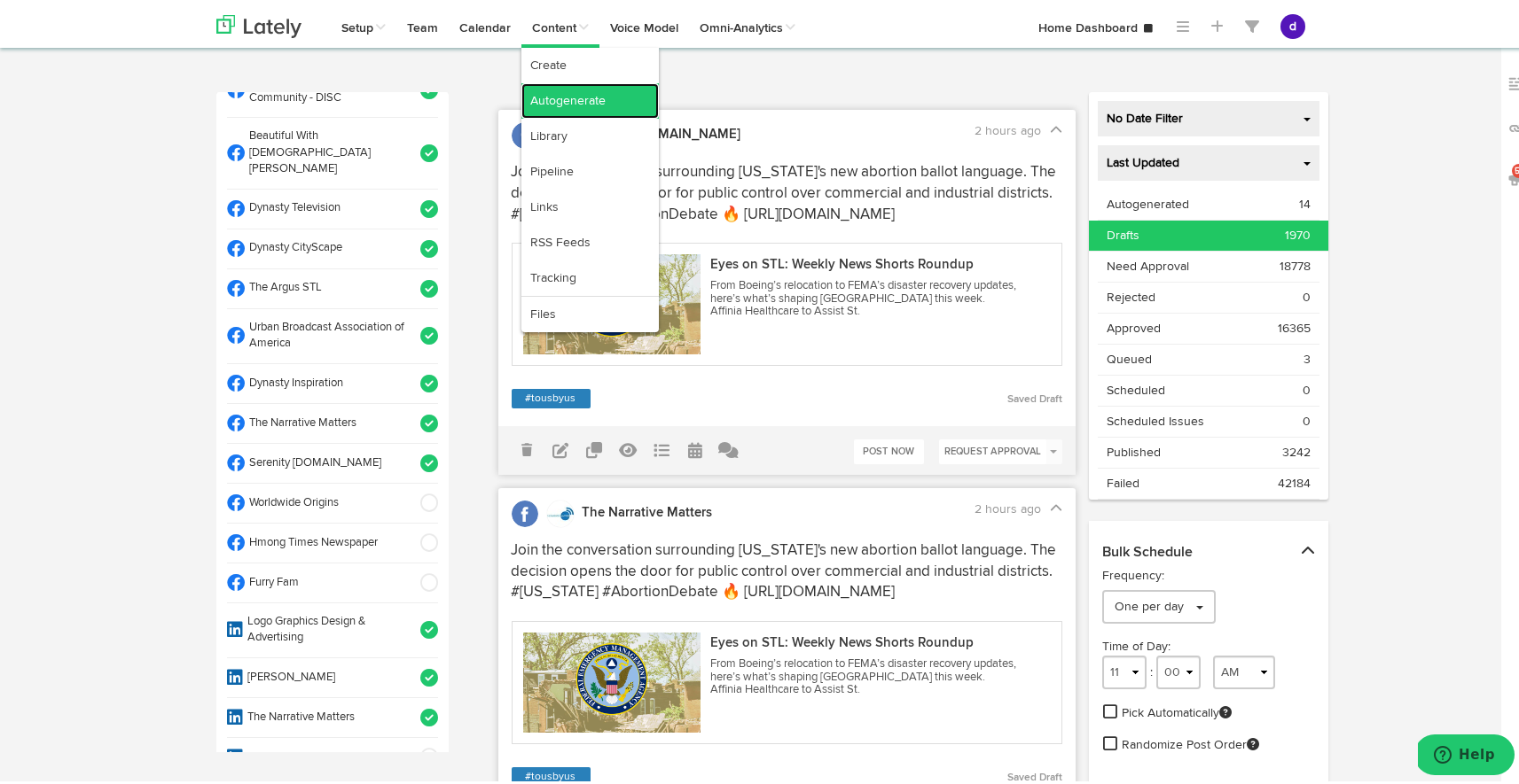
click at [576, 95] on link "Autogenerate" at bounding box center [589, 98] width 137 height 36
select select "280"
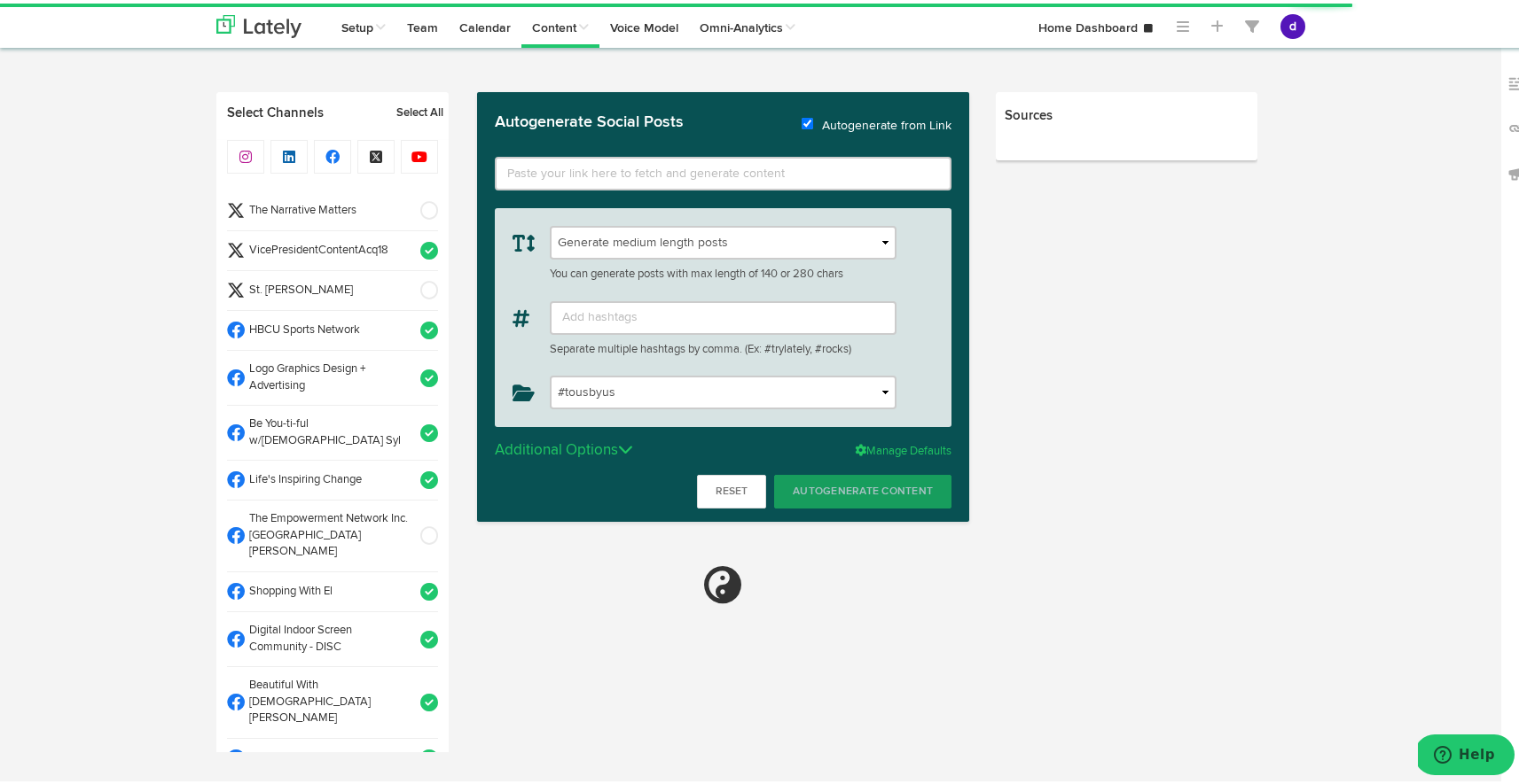
type input "[URL][DOMAIN_NAME]"
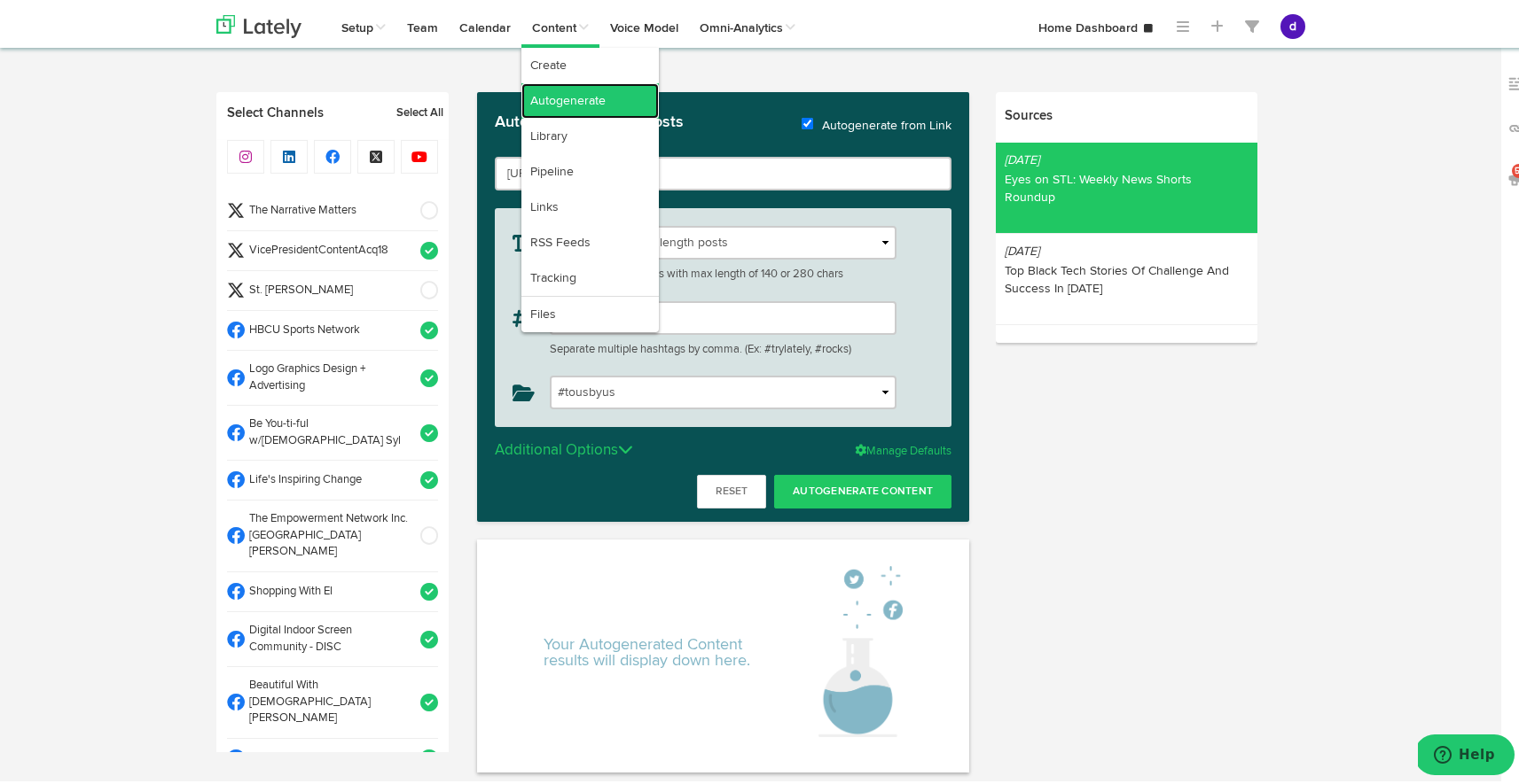
click at [572, 97] on link "Autogenerate" at bounding box center [589, 98] width 137 height 36
click at [574, 140] on link "Library" at bounding box center [589, 133] width 137 height 36
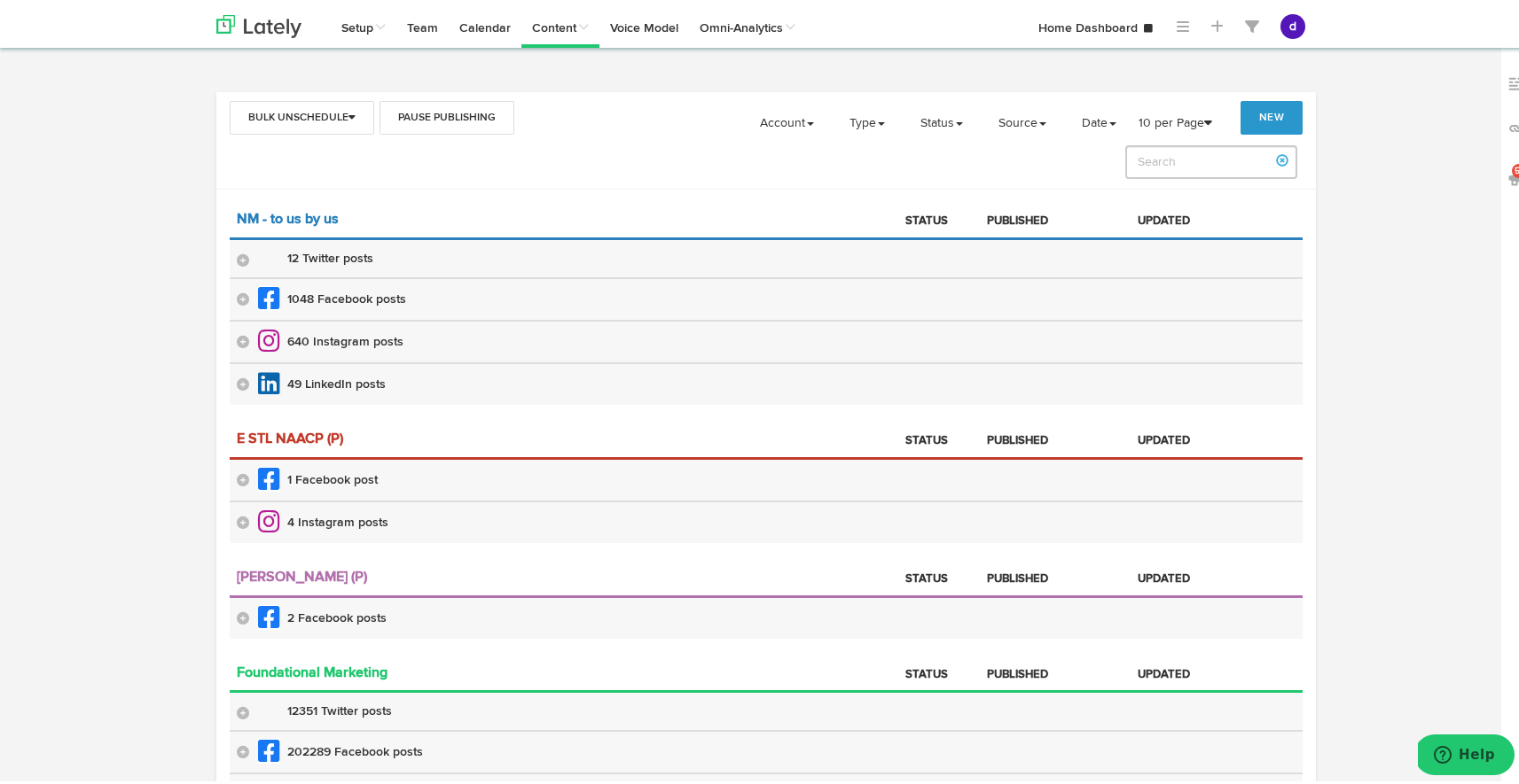
click at [305, 300] on h5 "1048 Facebook posts" at bounding box center [346, 296] width 119 height 13
click at [238, 298] on icon at bounding box center [242, 295] width 12 height 12
